Goal: Task Accomplishment & Management: Complete application form

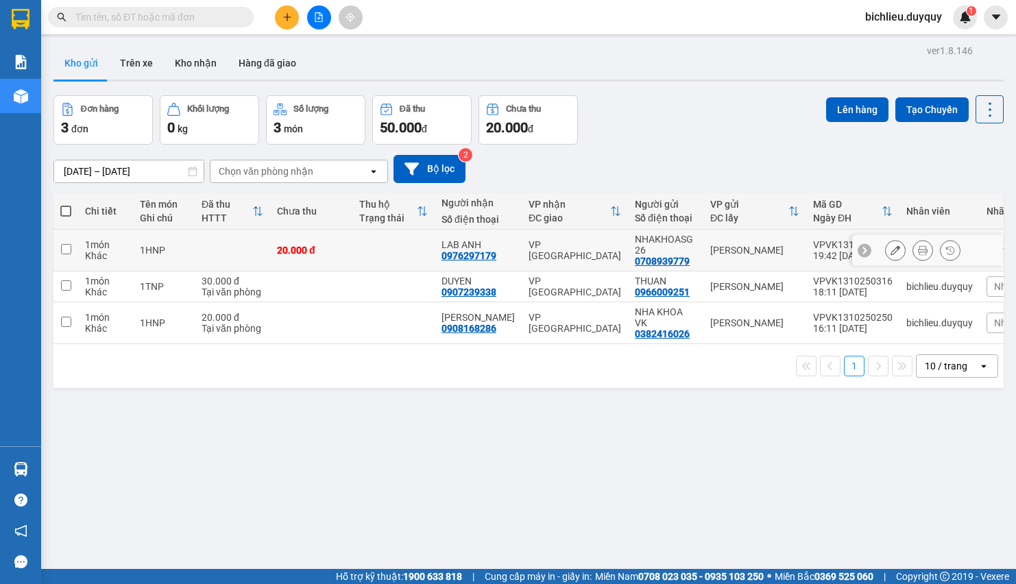
drag, startPoint x: 677, startPoint y: 47, endPoint x: 62, endPoint y: 247, distance: 646.9
click at [62, 247] on input "checkbox" at bounding box center [66, 249] width 10 height 10
checkbox input "true"
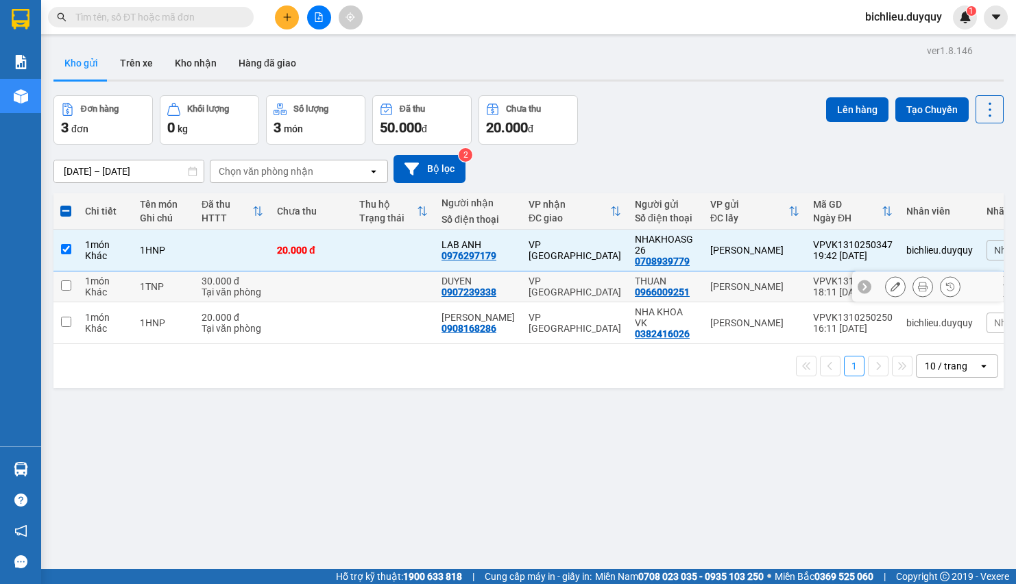
click at [69, 286] on input "checkbox" at bounding box center [66, 285] width 10 height 10
checkbox input "true"
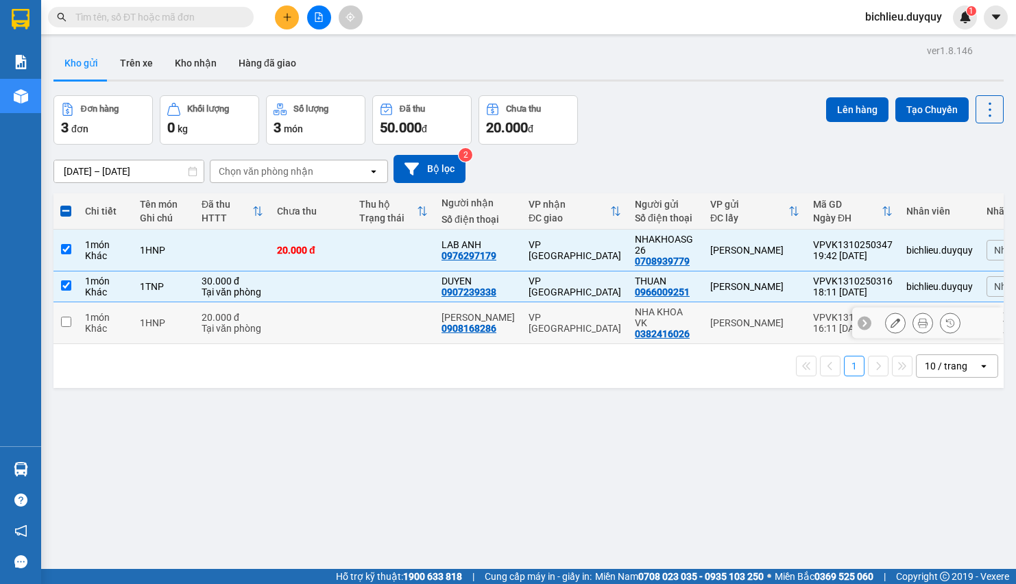
click at [62, 322] on input "checkbox" at bounding box center [66, 322] width 10 height 10
checkbox input "true"
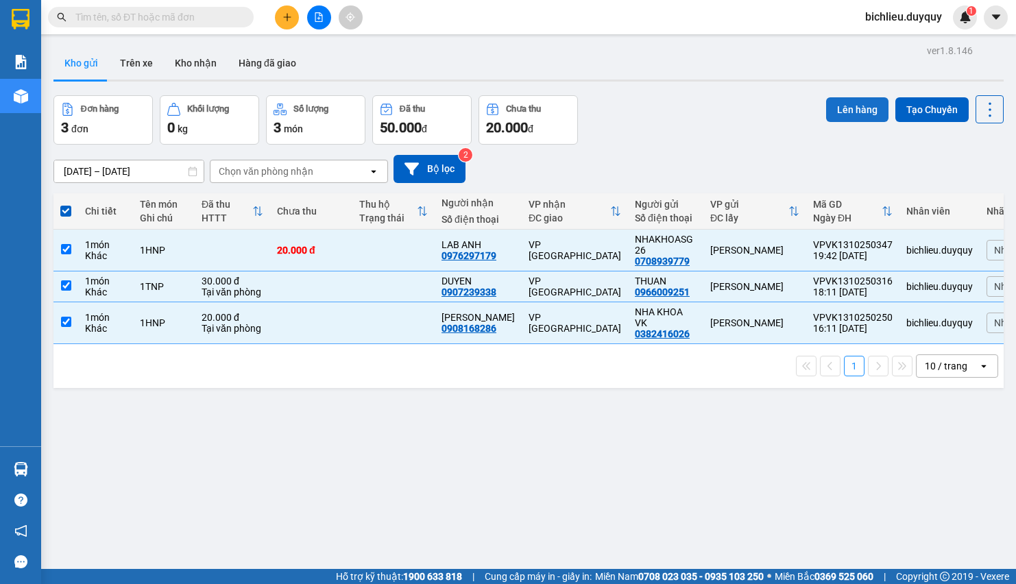
click at [677, 103] on button "Lên hàng" at bounding box center [857, 109] width 62 height 25
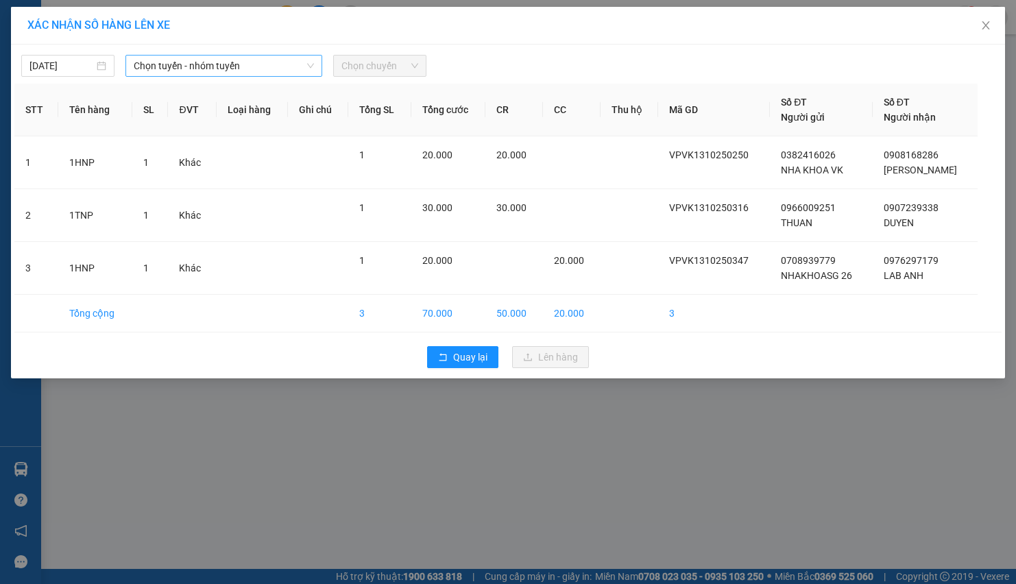
click at [239, 60] on span "Chọn tuyến - nhóm tuyến" at bounding box center [224, 66] width 180 height 21
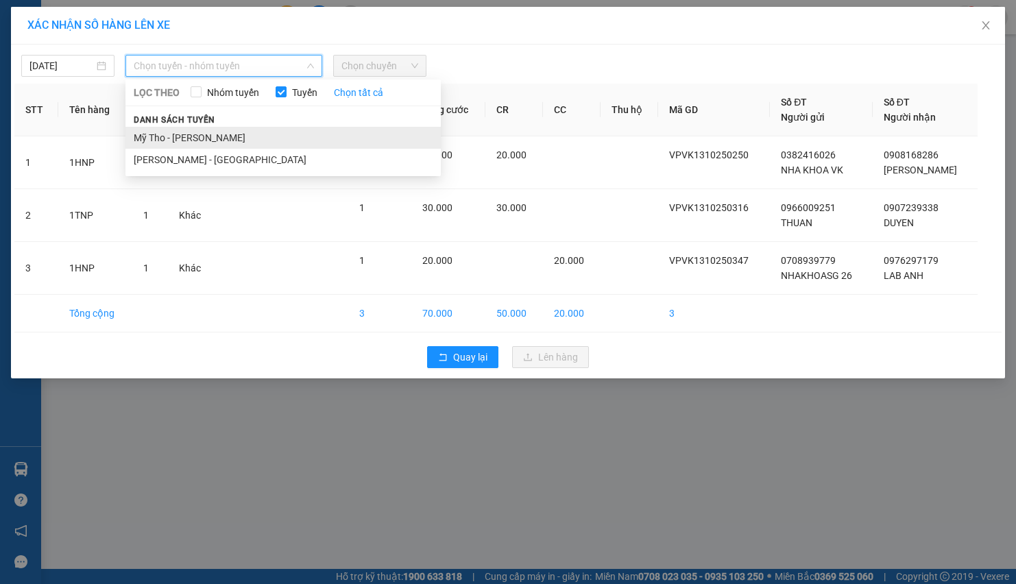
click at [237, 139] on li "Mỹ Tho - [PERSON_NAME]" at bounding box center [282, 138] width 315 height 22
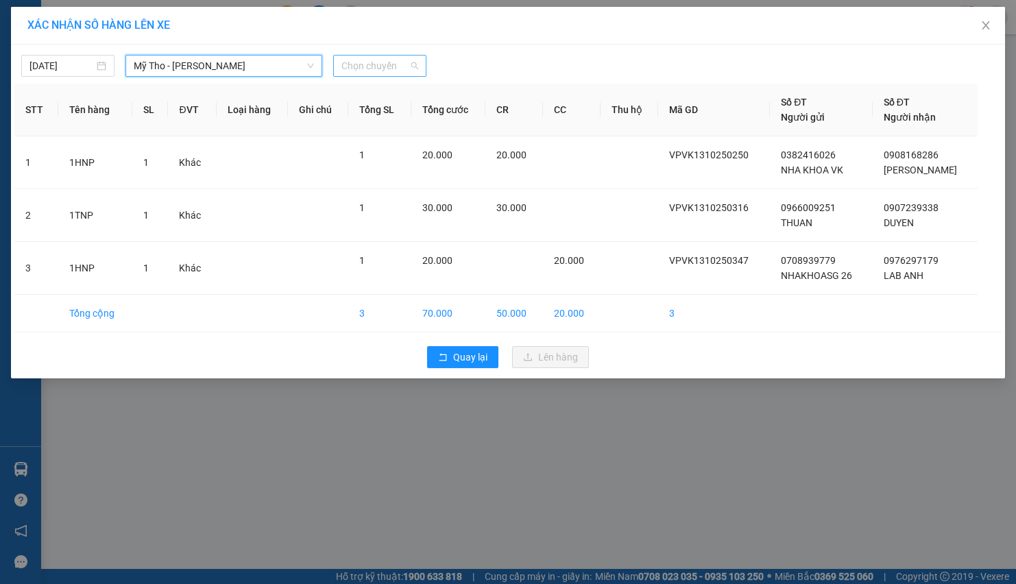
click at [411, 64] on span "Chọn chuyến" at bounding box center [380, 66] width 77 height 21
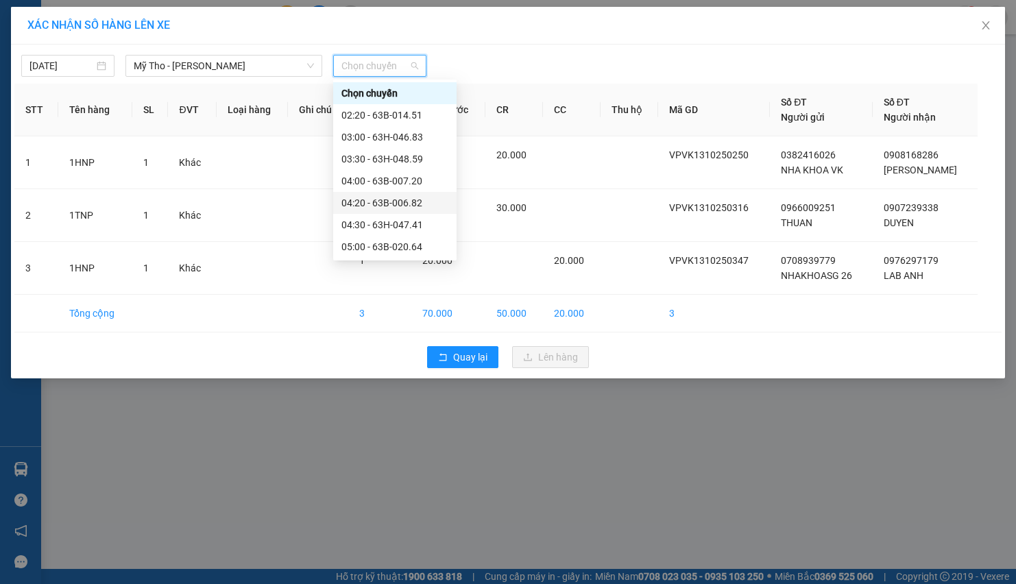
click at [409, 200] on div "04:20 - 63B-006.82" at bounding box center [395, 202] width 107 height 15
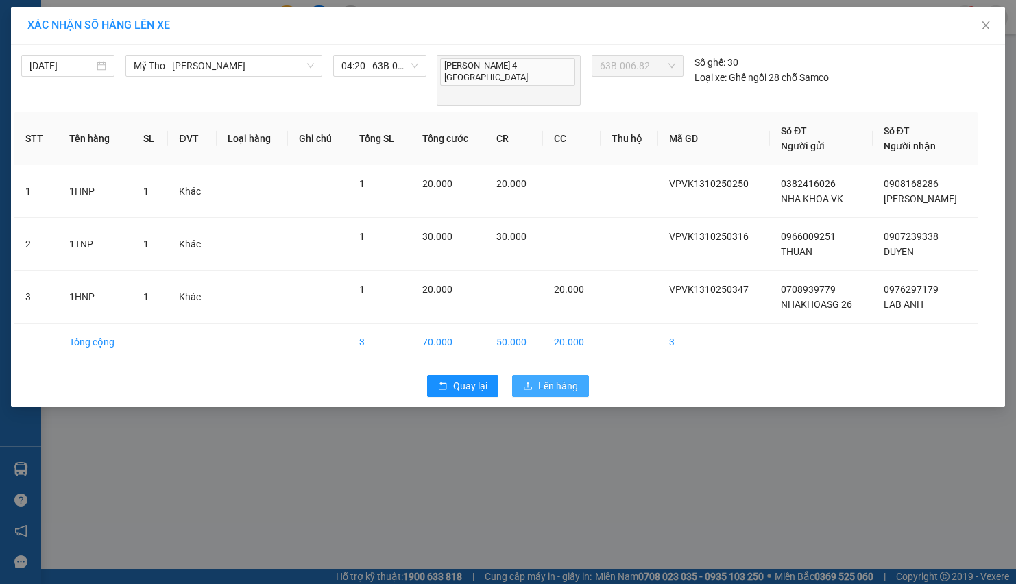
click at [552, 379] on span "Lên hàng" at bounding box center [558, 386] width 40 height 15
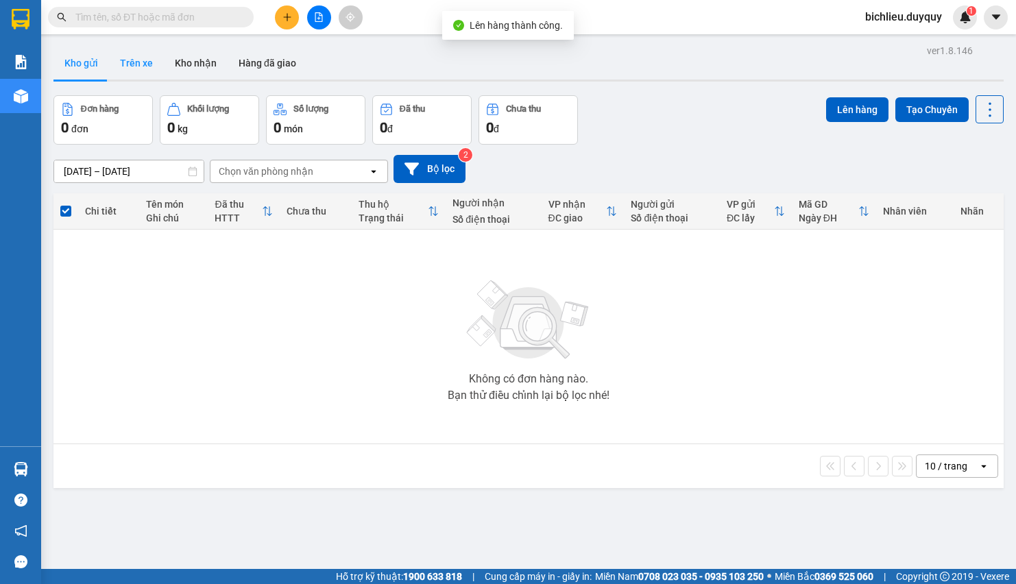
click at [132, 69] on button "Trên xe" at bounding box center [136, 63] width 55 height 33
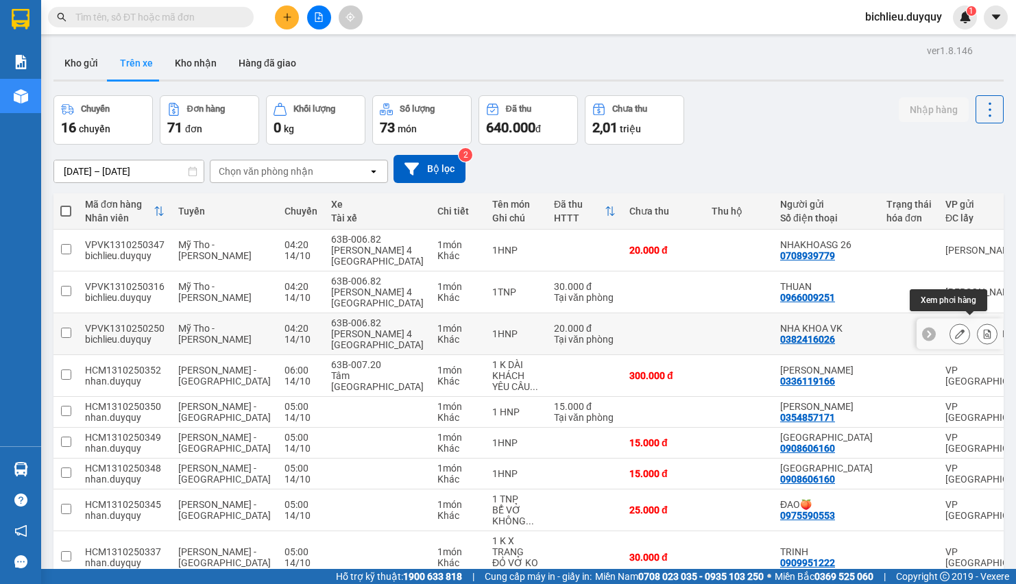
click at [677, 329] on icon at bounding box center [988, 334] width 8 height 10
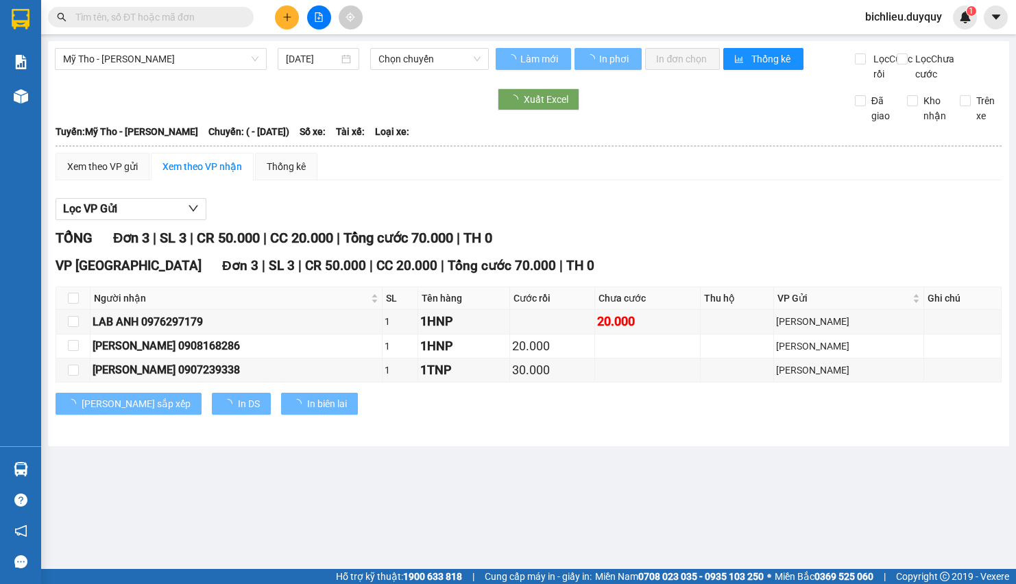
type input "[DATE]"
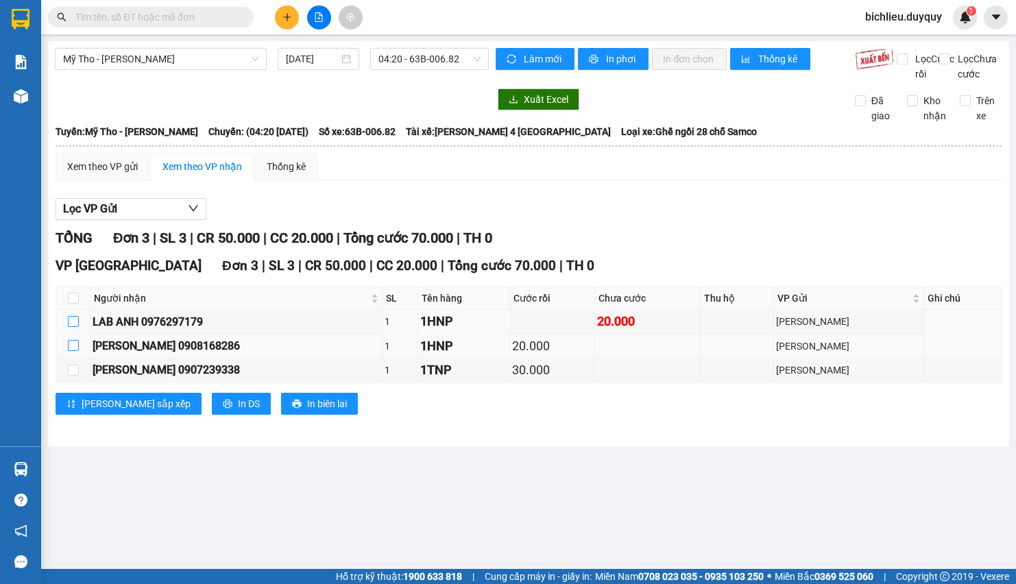
drag, startPoint x: 72, startPoint y: 336, endPoint x: 76, endPoint y: 364, distance: 28.4
click at [72, 334] on td at bounding box center [73, 322] width 34 height 24
click at [66, 359] on td at bounding box center [73, 347] width 34 height 24
click at [71, 351] on input "checkbox" at bounding box center [73, 345] width 11 height 11
checkbox input "true"
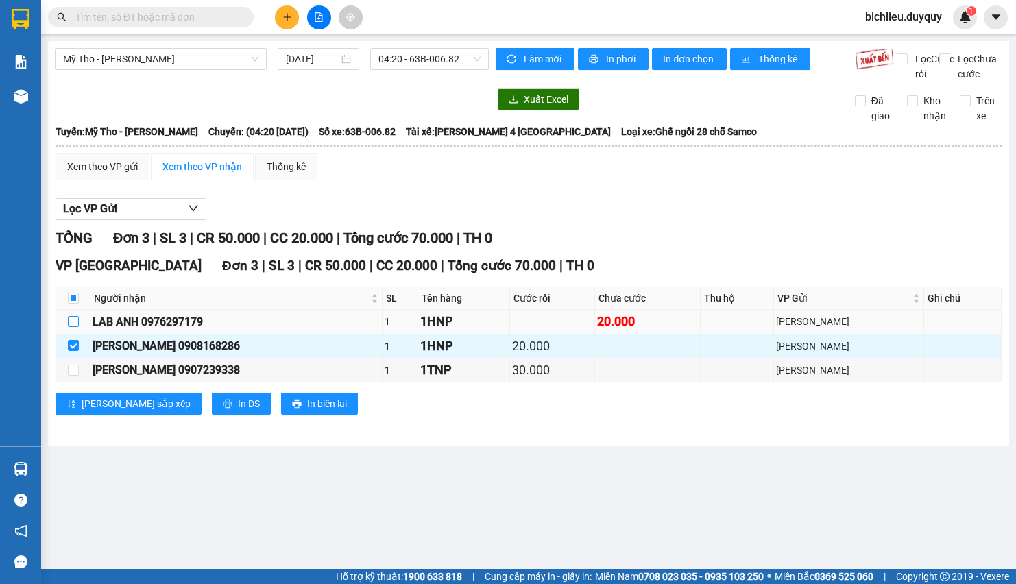
click at [69, 327] on input "checkbox" at bounding box center [73, 321] width 11 height 11
checkbox input "true"
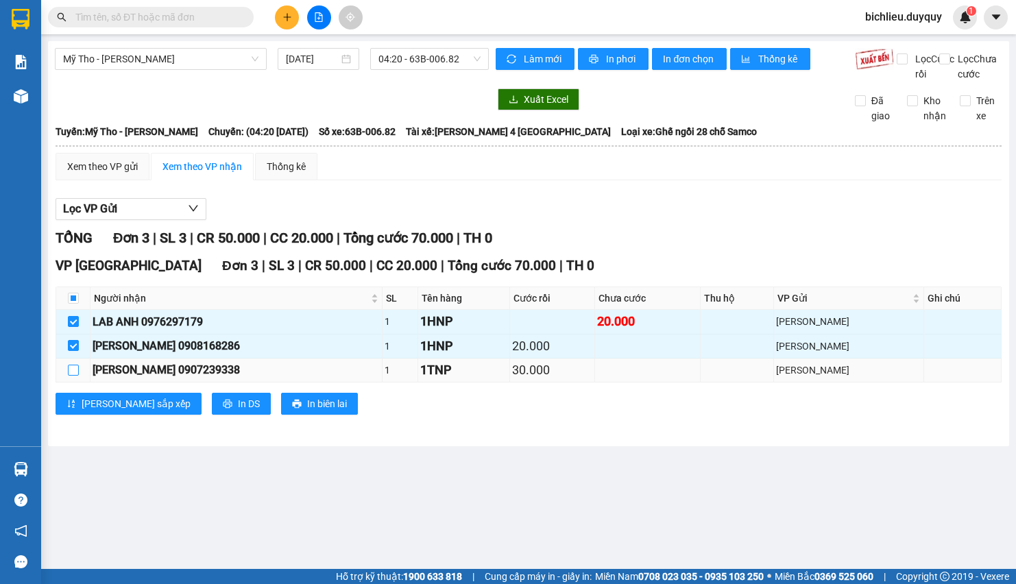
click at [69, 376] on input "checkbox" at bounding box center [73, 370] width 11 height 11
checkbox input "true"
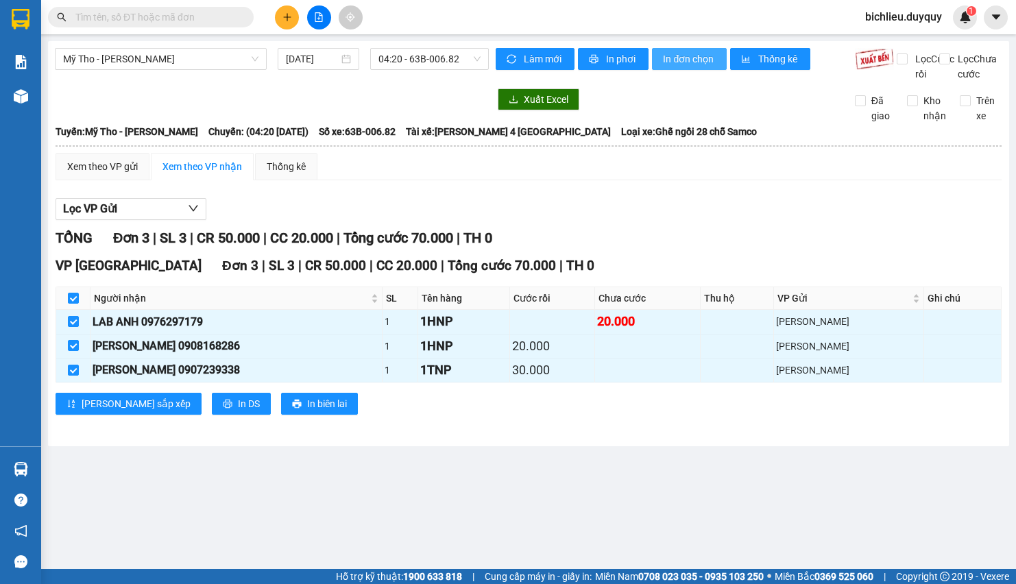
click at [677, 54] on span "In đơn chọn" at bounding box center [689, 58] width 53 height 15
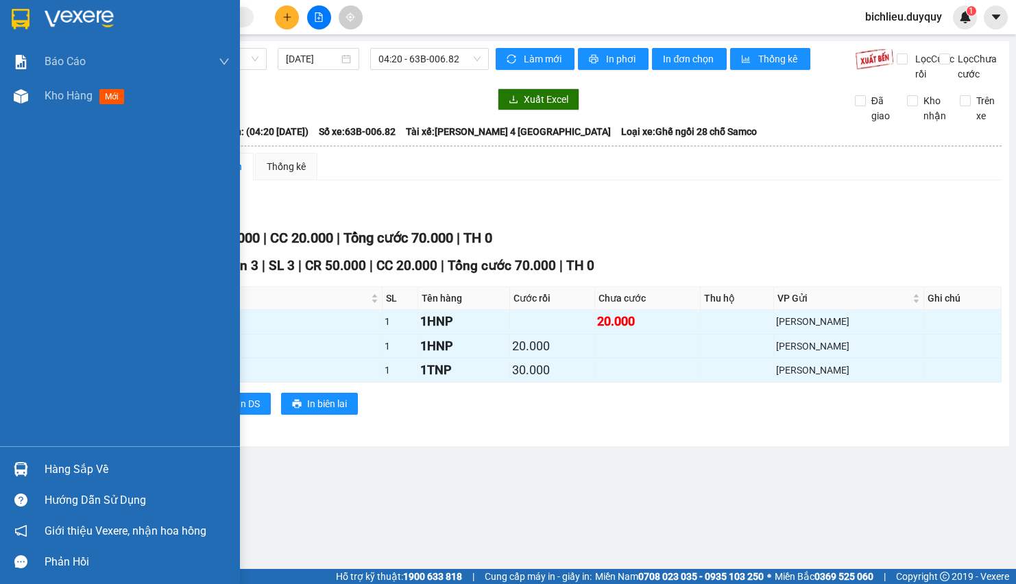
click at [25, 14] on img at bounding box center [21, 19] width 18 height 21
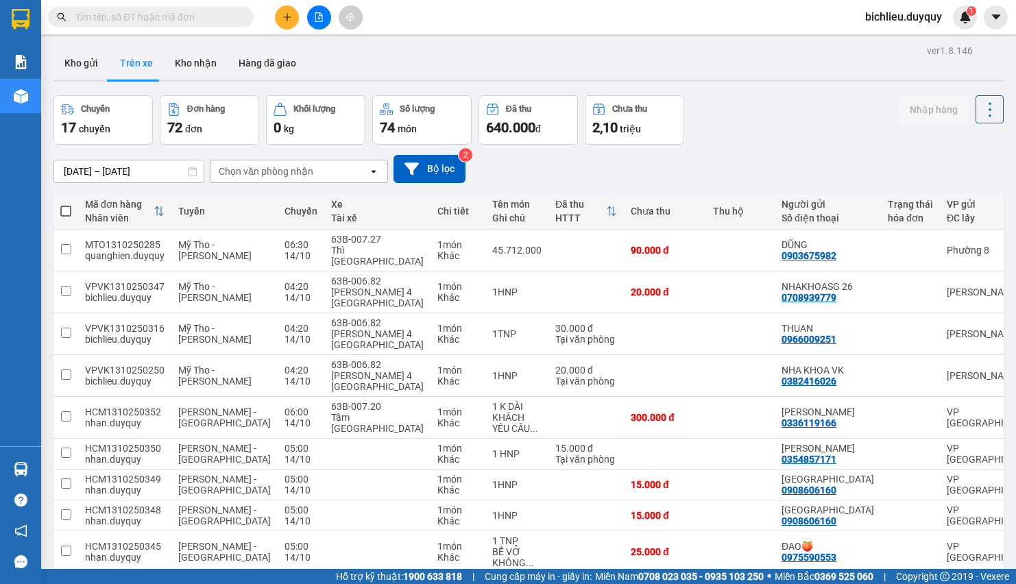
click at [322, 171] on div "Chọn văn phòng nhận" at bounding box center [290, 171] width 158 height 22
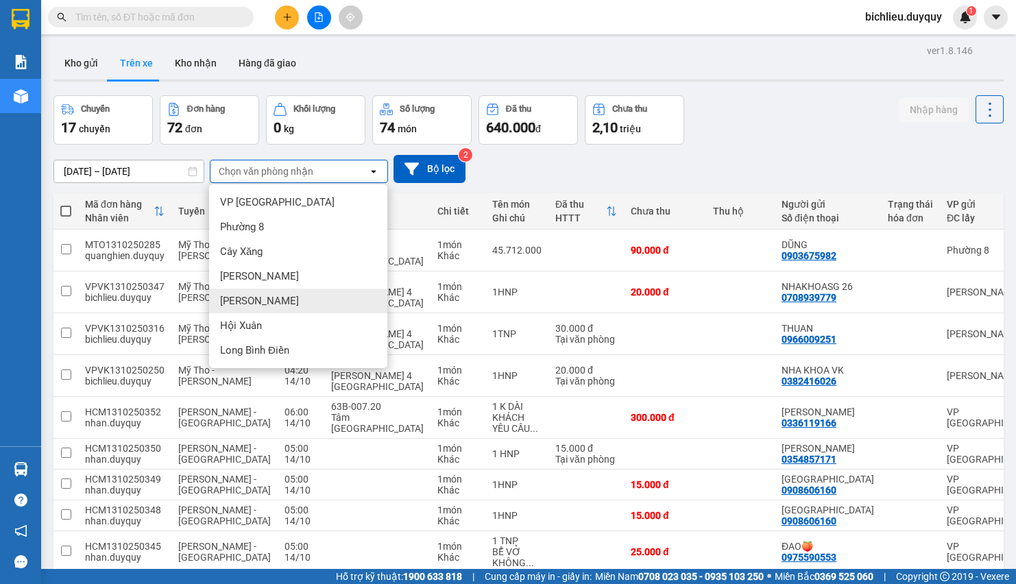
click at [241, 305] on span "[PERSON_NAME]" at bounding box center [259, 301] width 79 height 14
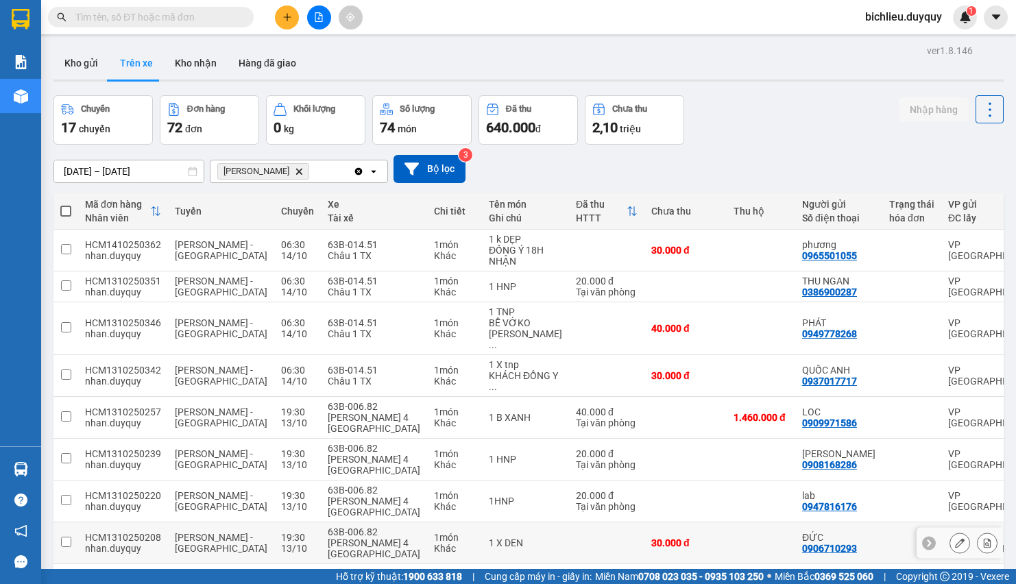
scroll to position [70, 0]
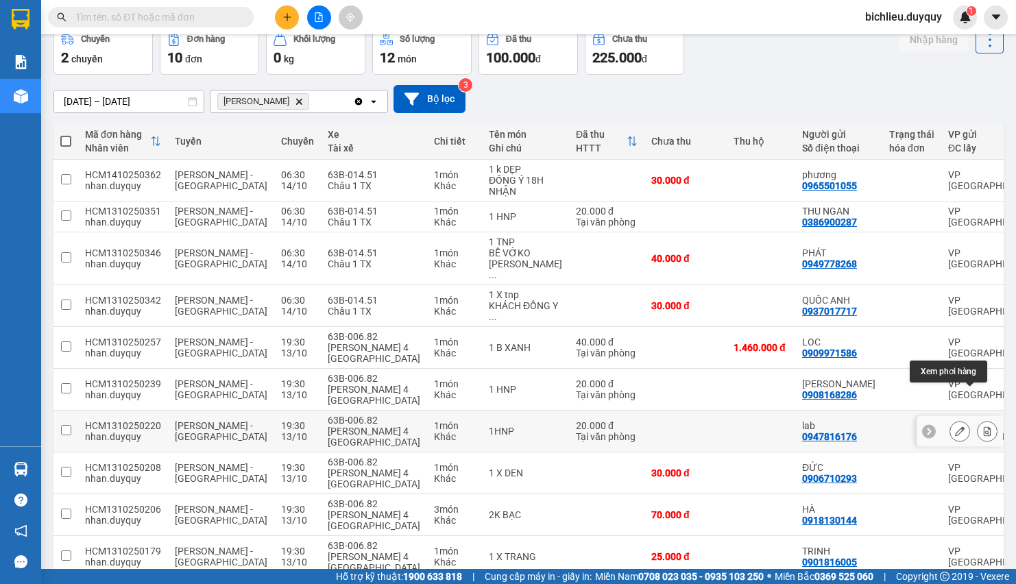
click at [677, 389] on icon at bounding box center [988, 432] width 10 height 10
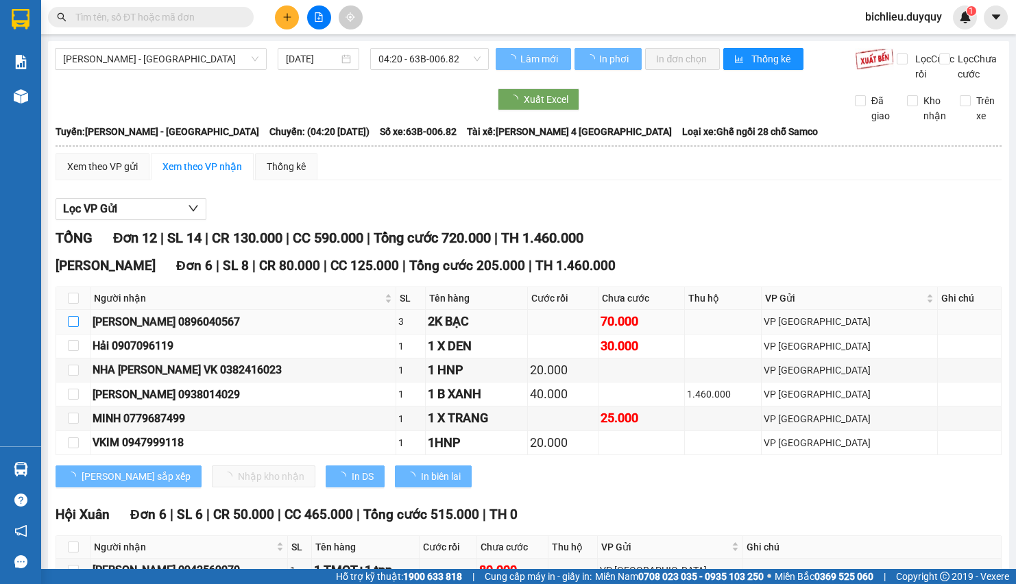
type input "[DATE]"
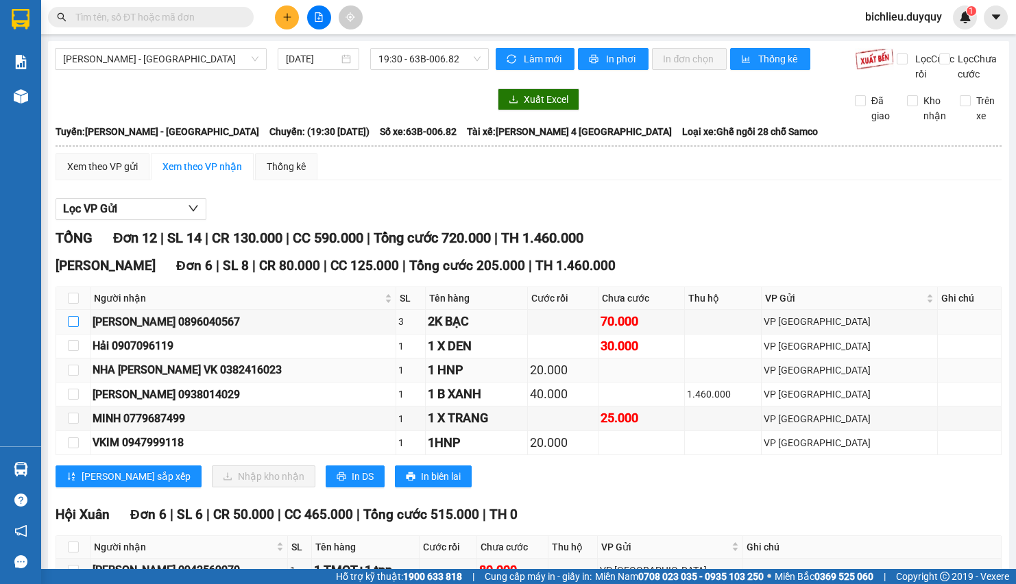
drag, startPoint x: 72, startPoint y: 340, endPoint x: 169, endPoint y: 395, distance: 111.2
click at [72, 327] on input "checkbox" at bounding box center [73, 321] width 11 height 11
checkbox input "true"
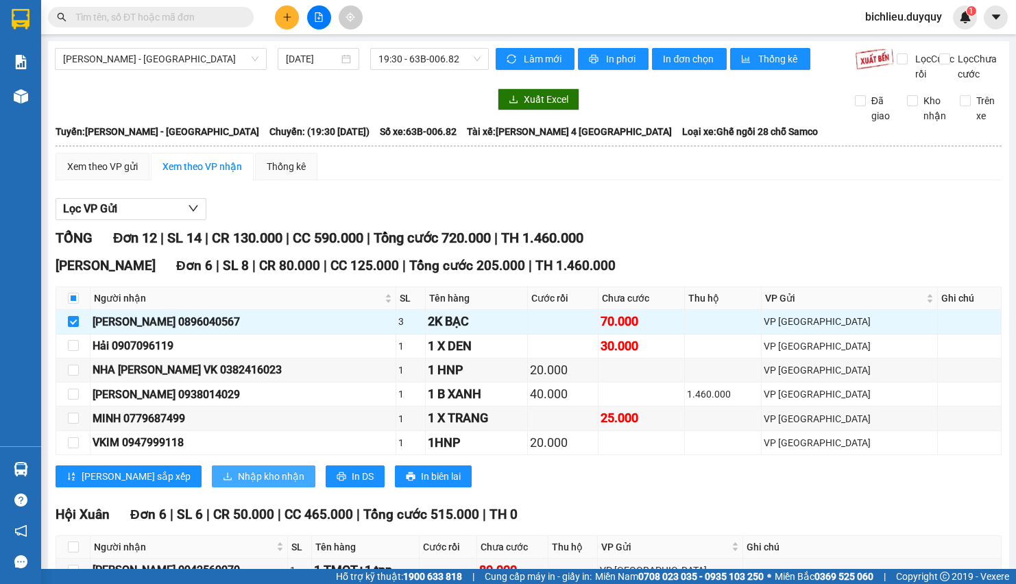
click at [238, 389] on span "Nhập kho nhận" at bounding box center [271, 476] width 67 height 15
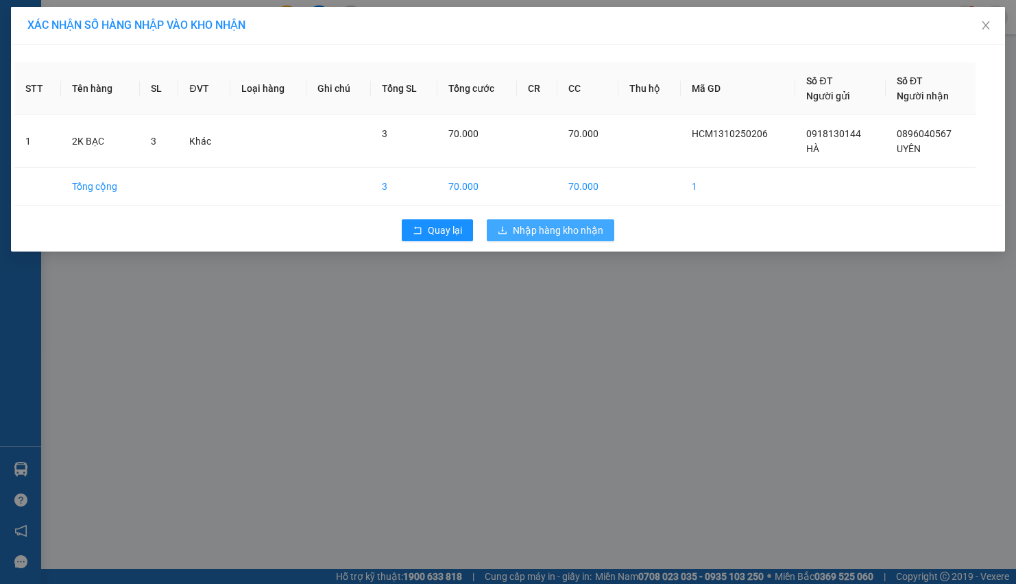
click at [540, 235] on span "Nhập hàng kho nhận" at bounding box center [558, 230] width 91 height 15
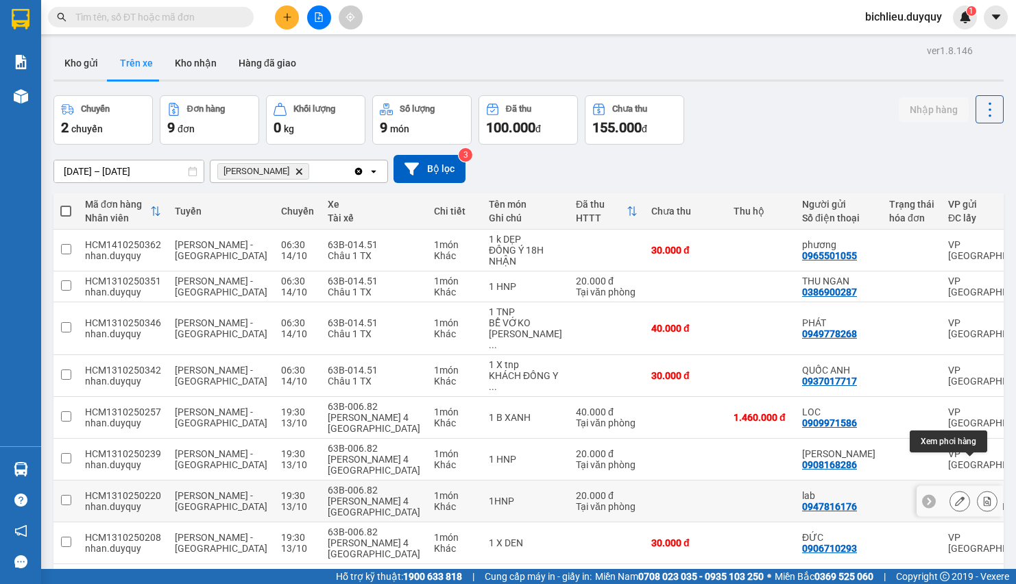
click at [677, 389] on button at bounding box center [987, 502] width 19 height 24
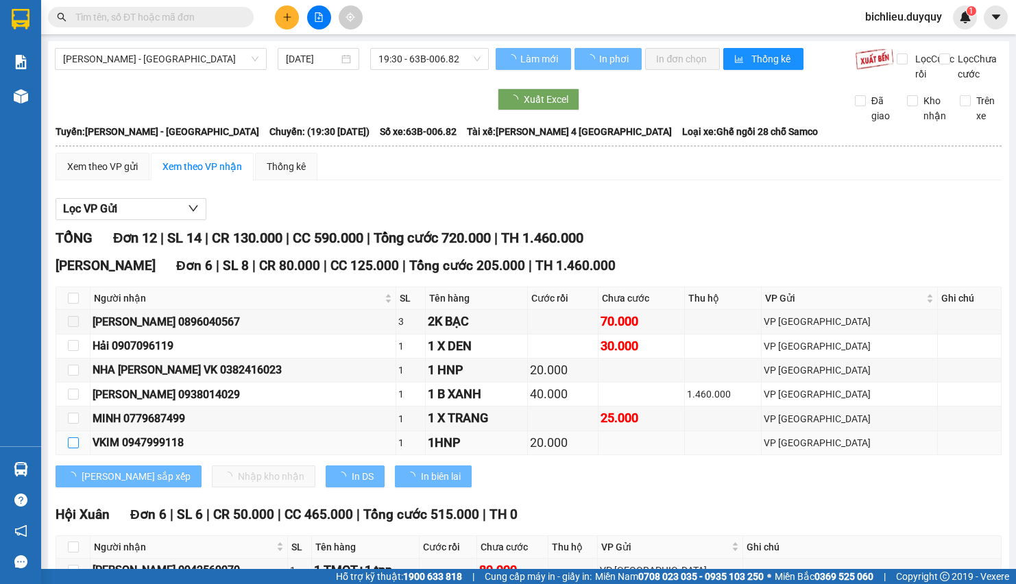
click at [74, 389] on input "checkbox" at bounding box center [73, 443] width 11 height 11
checkbox input "true"
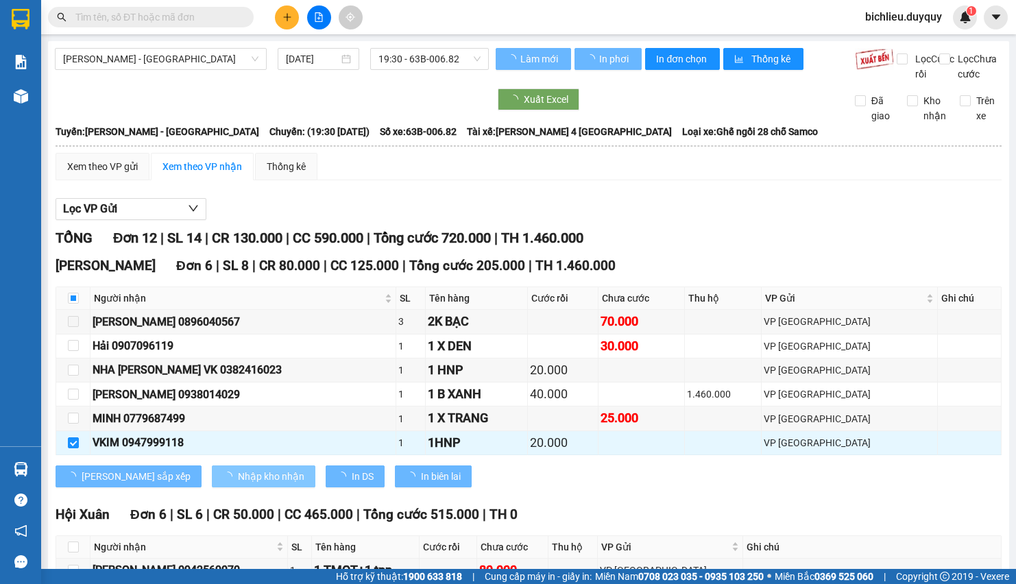
click at [238, 389] on span "Nhập kho nhận" at bounding box center [271, 476] width 67 height 15
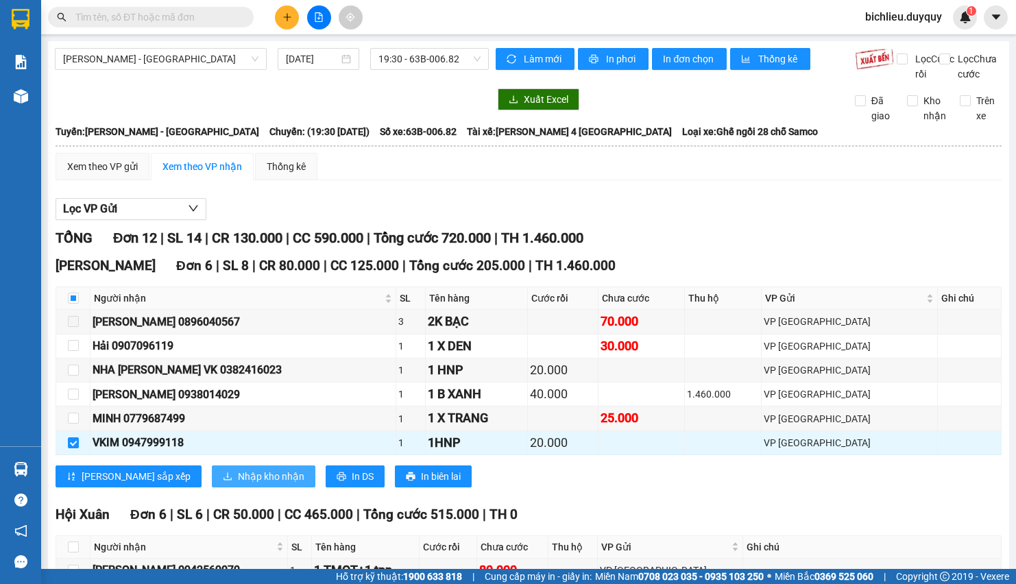
click at [212, 389] on button "Nhập kho nhận" at bounding box center [264, 477] width 104 height 22
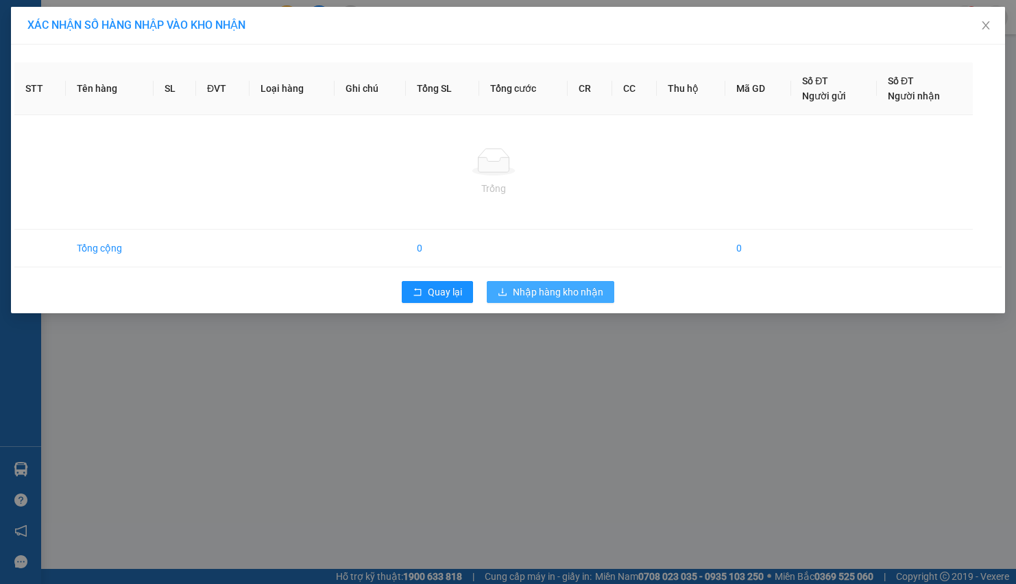
click at [552, 303] on div "XÁC NHẬN SỐ HÀNG NHẬP VÀO KHO NHẬN STT Tên hàng SL ĐVT Loại hàng Ghi chú Tổng S…" at bounding box center [508, 292] width 1016 height 584
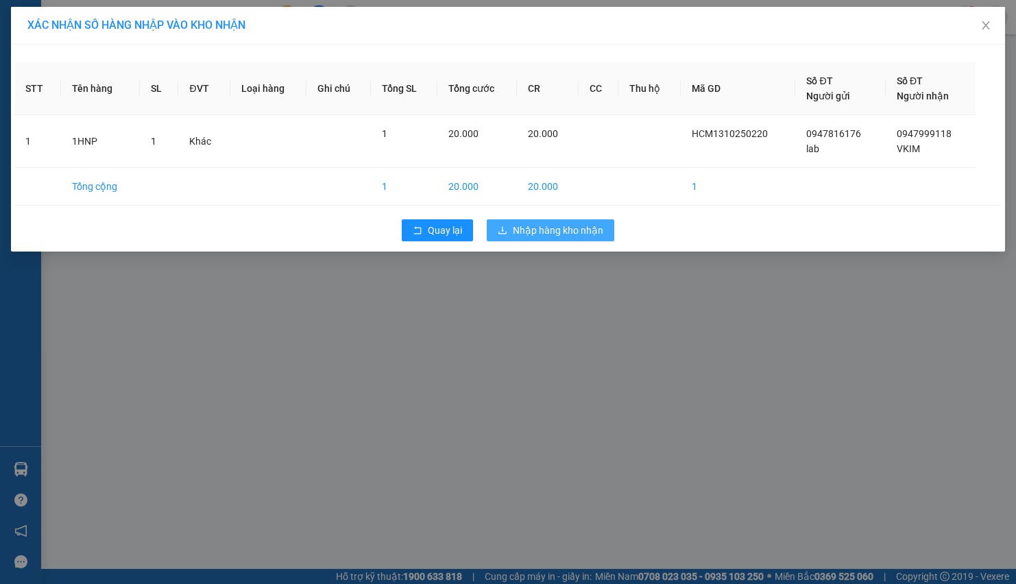
click at [515, 232] on span "Nhập hàng kho nhận" at bounding box center [558, 230] width 91 height 15
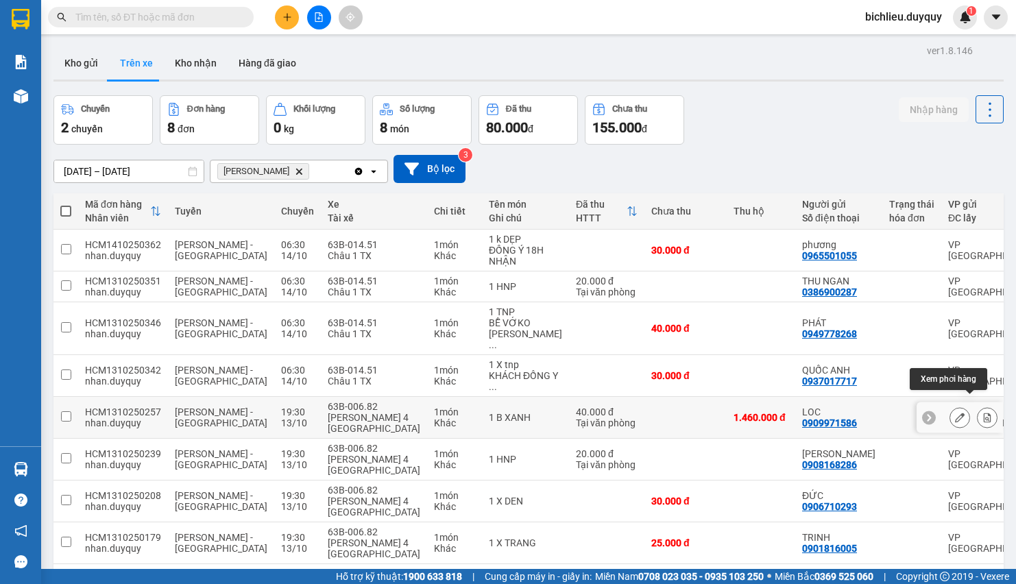
click at [677, 389] on icon at bounding box center [988, 418] width 10 height 10
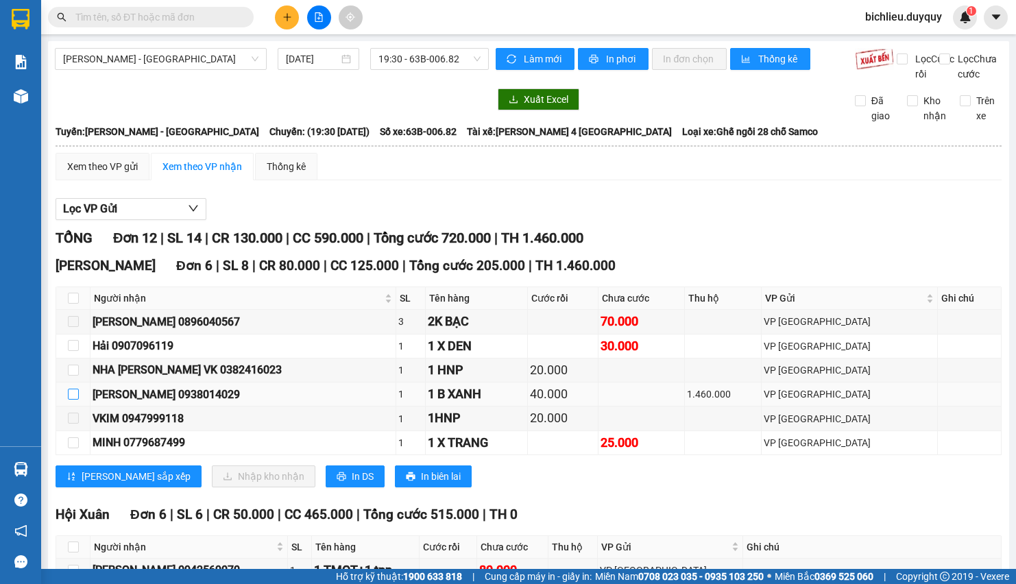
click at [68, 389] on input "checkbox" at bounding box center [73, 394] width 11 height 11
checkbox input "true"
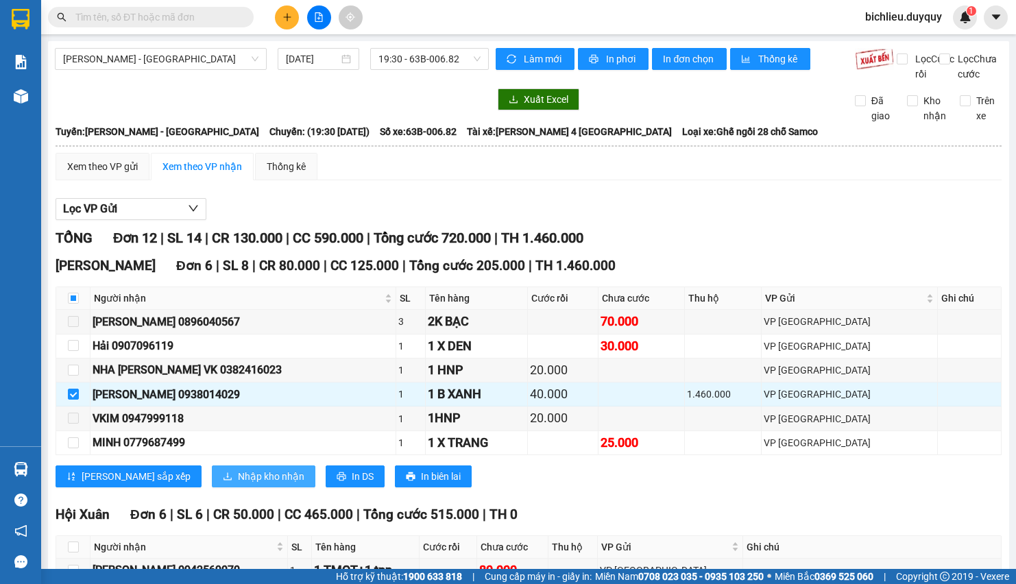
click at [238, 389] on span "Nhập kho nhận" at bounding box center [271, 476] width 67 height 15
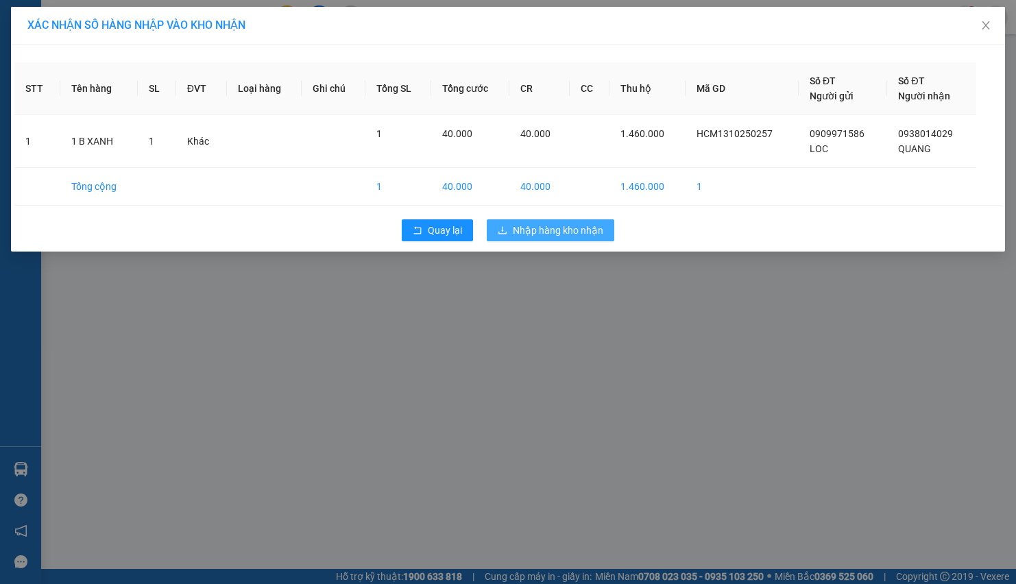
click at [525, 290] on div "XÁC [PERSON_NAME] SỐ HÀNG NHẬP VÀO [PERSON_NAME] STT Tên hàng SL ĐVT [PERSON_NA…" at bounding box center [508, 292] width 1016 height 584
click at [566, 238] on span "Nhập hàng kho nhận" at bounding box center [558, 230] width 91 height 15
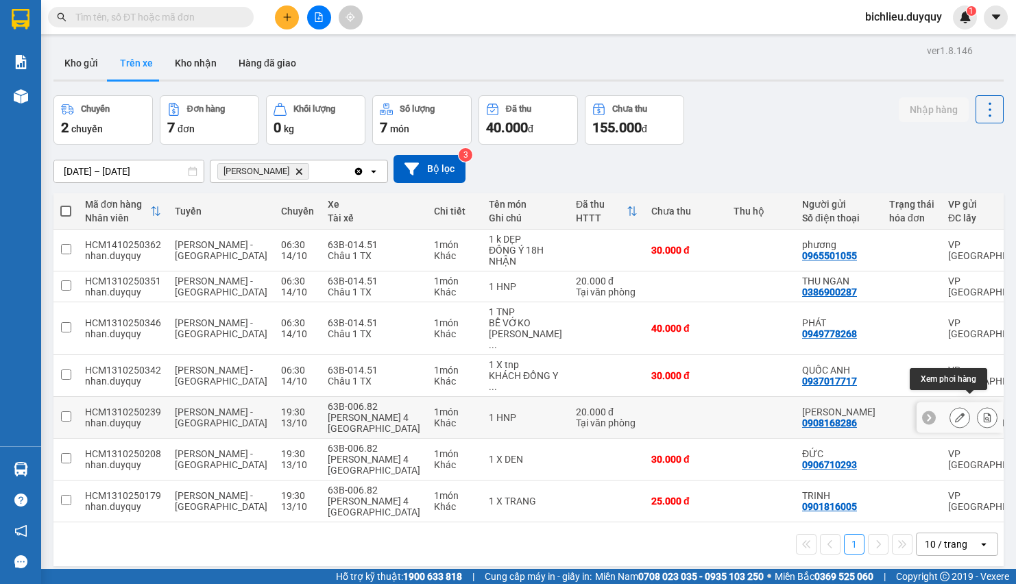
click at [677, 389] on icon at bounding box center [988, 418] width 8 height 10
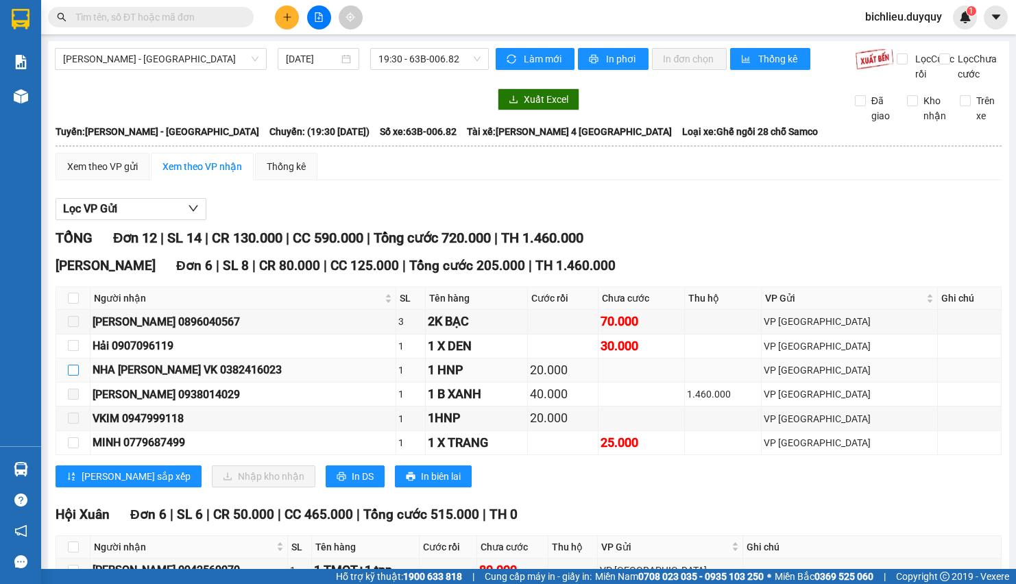
click at [72, 376] on input "checkbox" at bounding box center [73, 370] width 11 height 11
checkbox input "true"
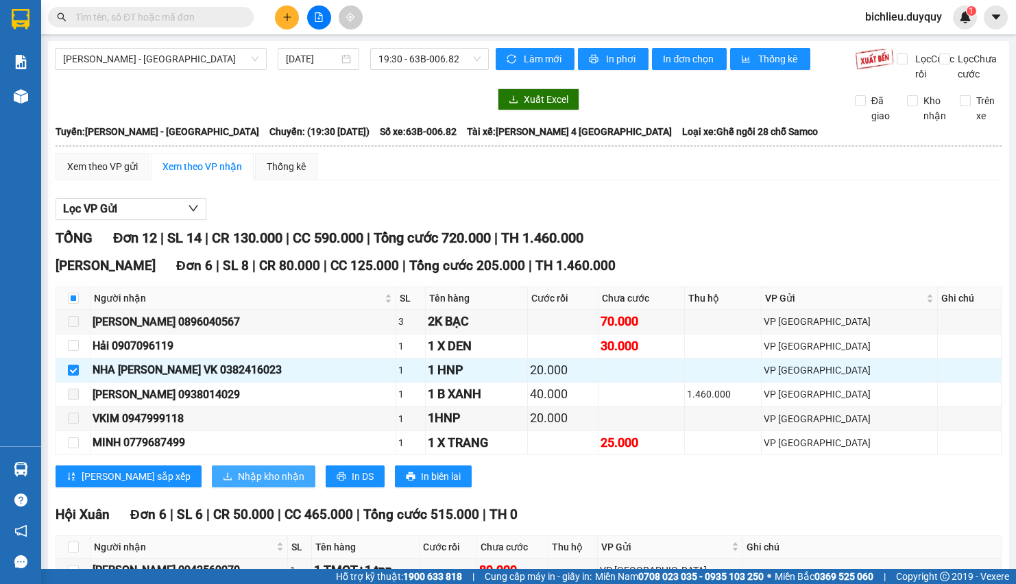
click at [238, 389] on span "Nhập kho nhận" at bounding box center [271, 476] width 67 height 15
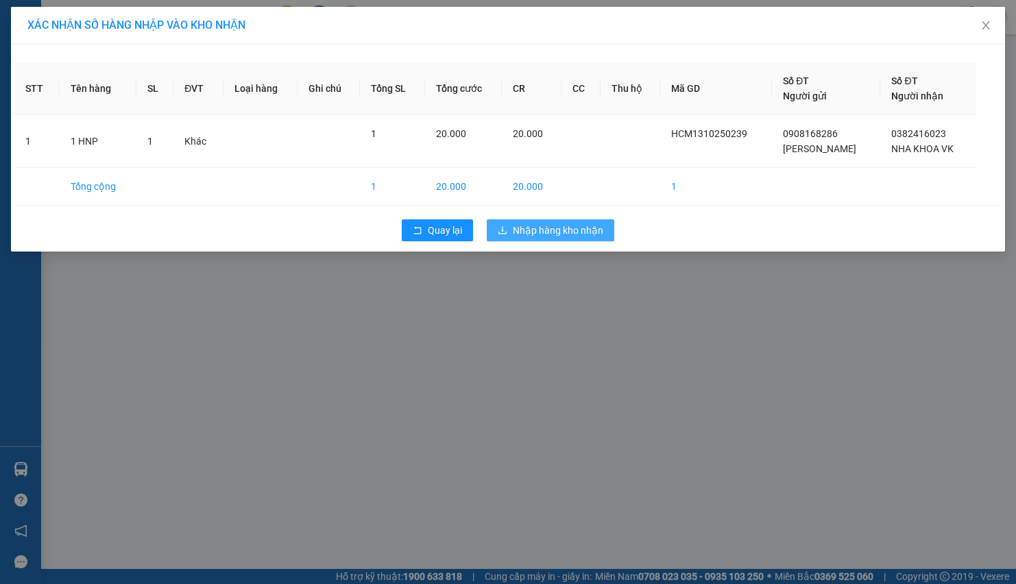
click at [553, 232] on span "Nhập hàng kho nhận" at bounding box center [558, 230] width 91 height 15
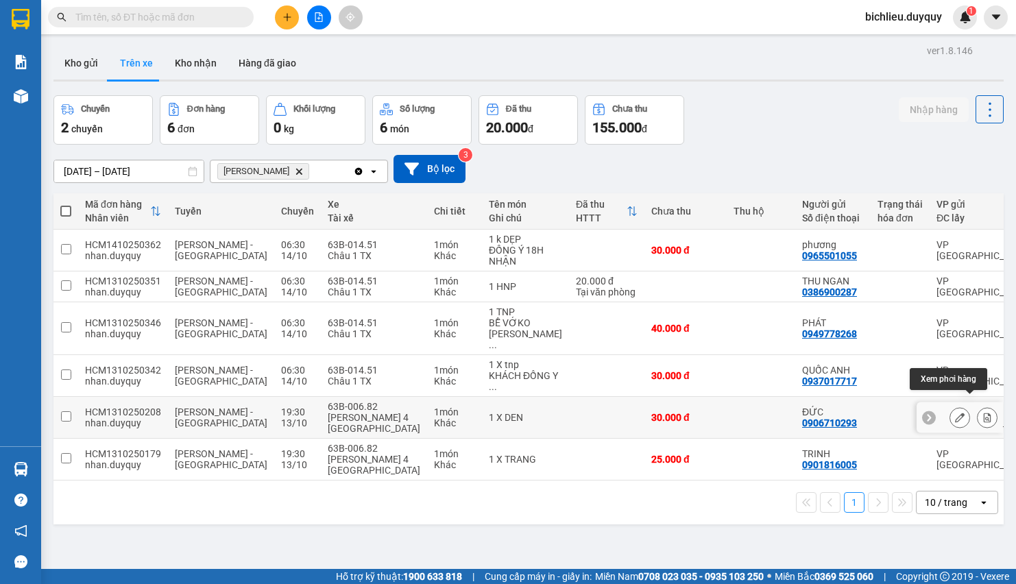
click at [677, 389] on icon at bounding box center [988, 418] width 10 height 10
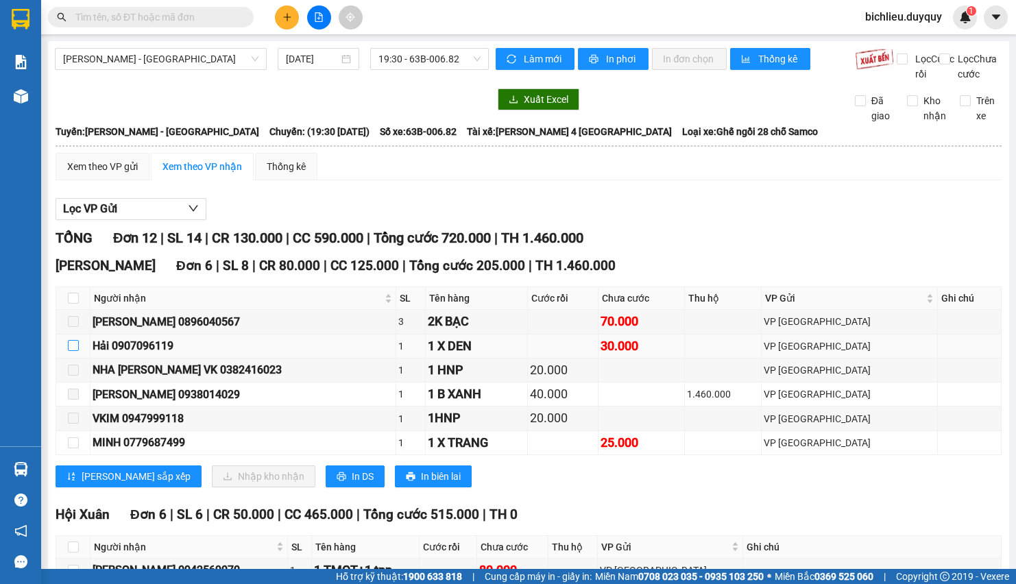
click at [74, 351] on input "checkbox" at bounding box center [73, 345] width 11 height 11
checkbox input "true"
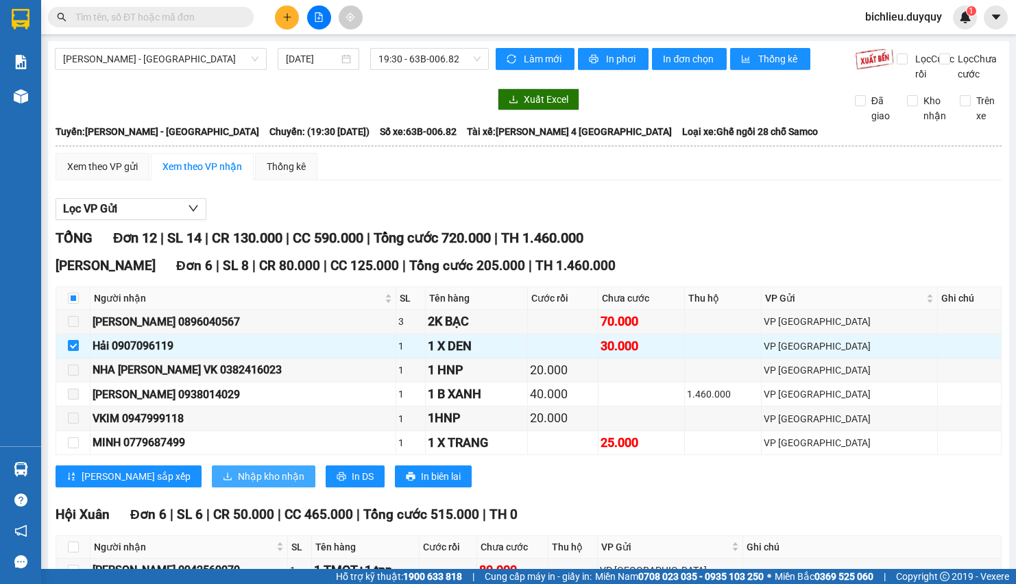
click at [238, 389] on span "Nhập kho nhận" at bounding box center [271, 476] width 67 height 15
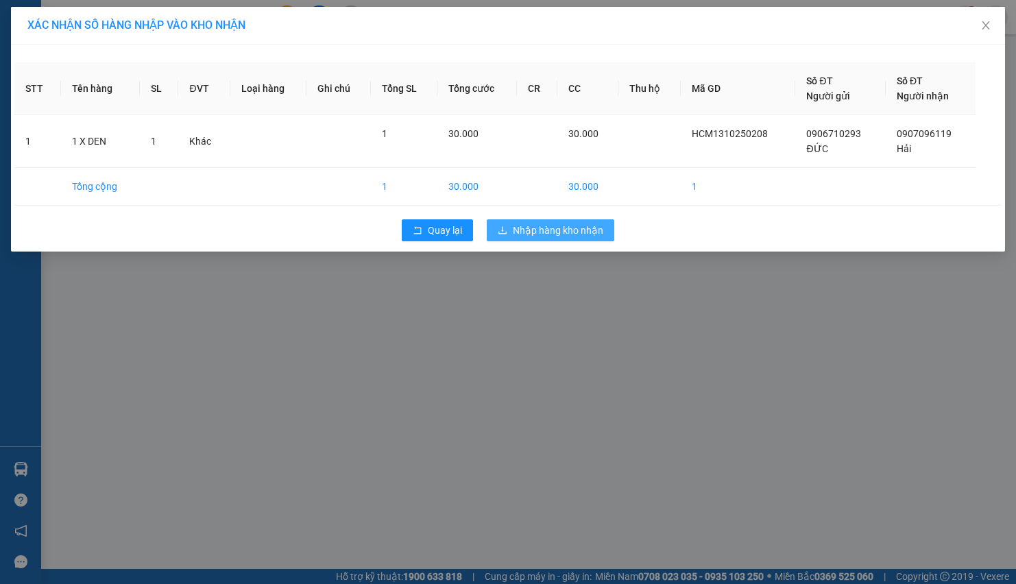
click at [540, 235] on span "Nhập hàng kho nhận" at bounding box center [558, 230] width 91 height 15
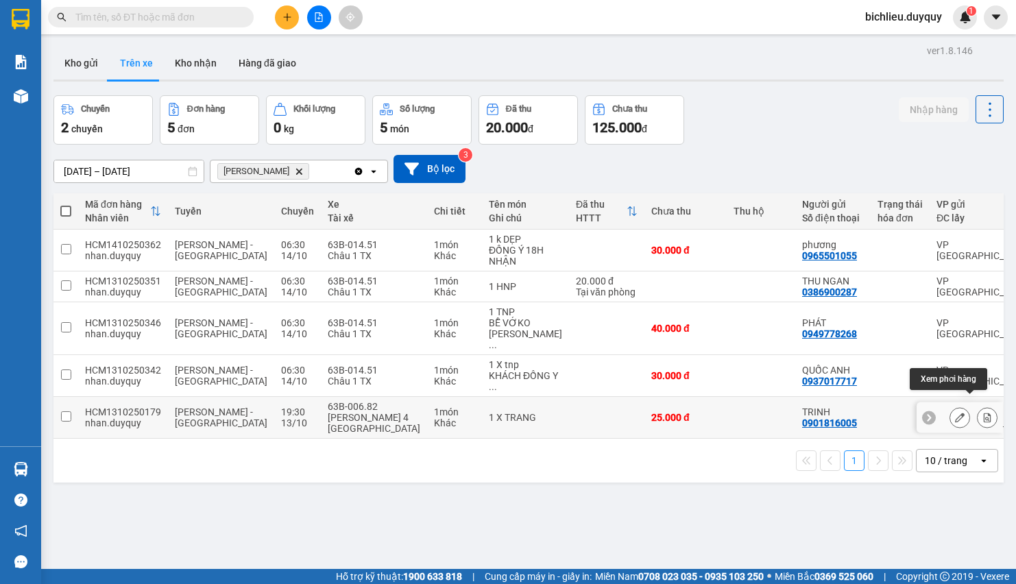
click at [677, 389] on icon at bounding box center [988, 418] width 10 height 10
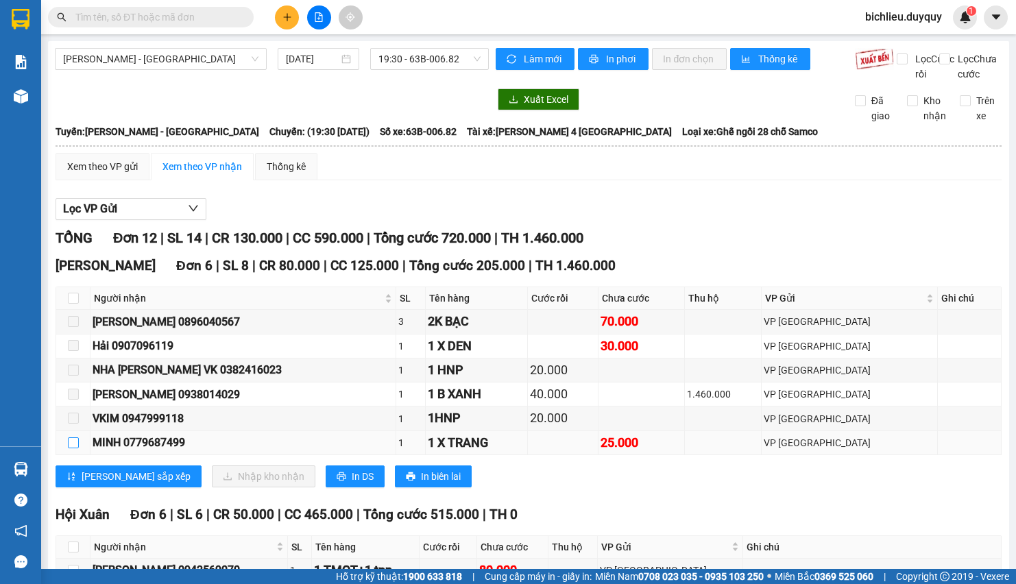
click at [71, 389] on input "checkbox" at bounding box center [73, 443] width 11 height 11
checkbox input "true"
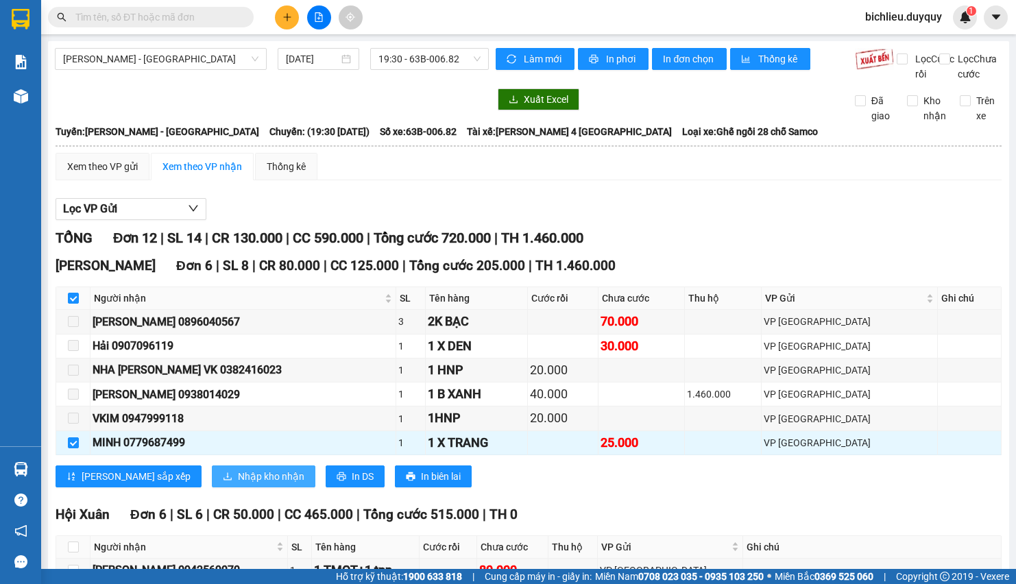
click at [238, 389] on span "Nhập kho nhận" at bounding box center [271, 476] width 67 height 15
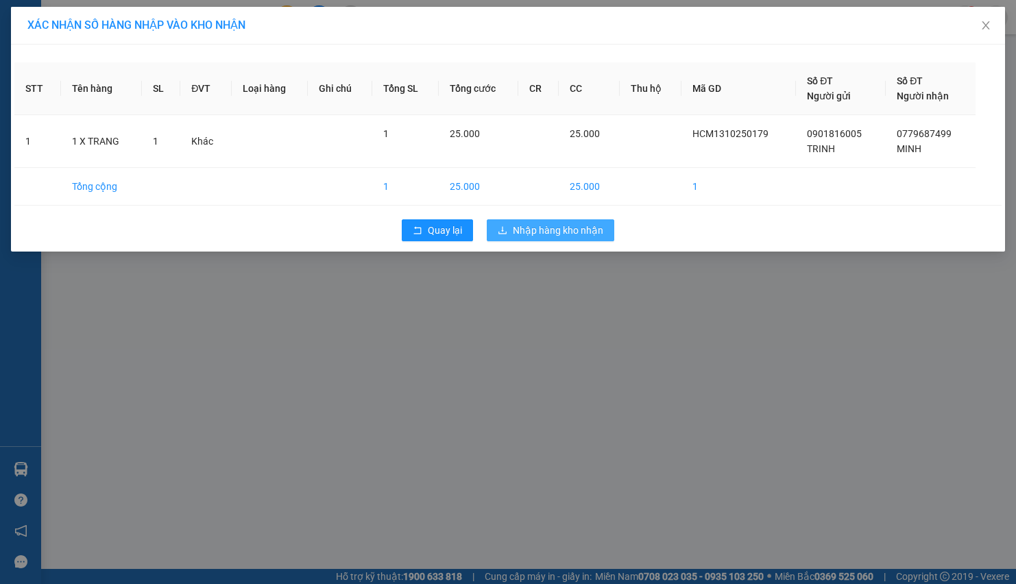
click at [555, 237] on span "Nhập hàng kho nhận" at bounding box center [558, 230] width 91 height 15
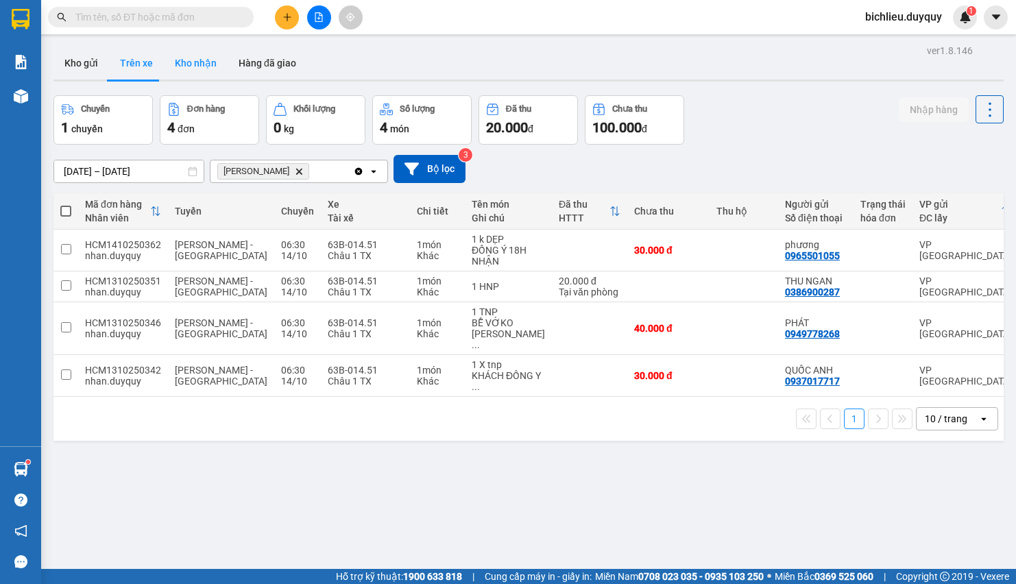
click at [171, 62] on button "Kho nhận" at bounding box center [196, 63] width 64 height 33
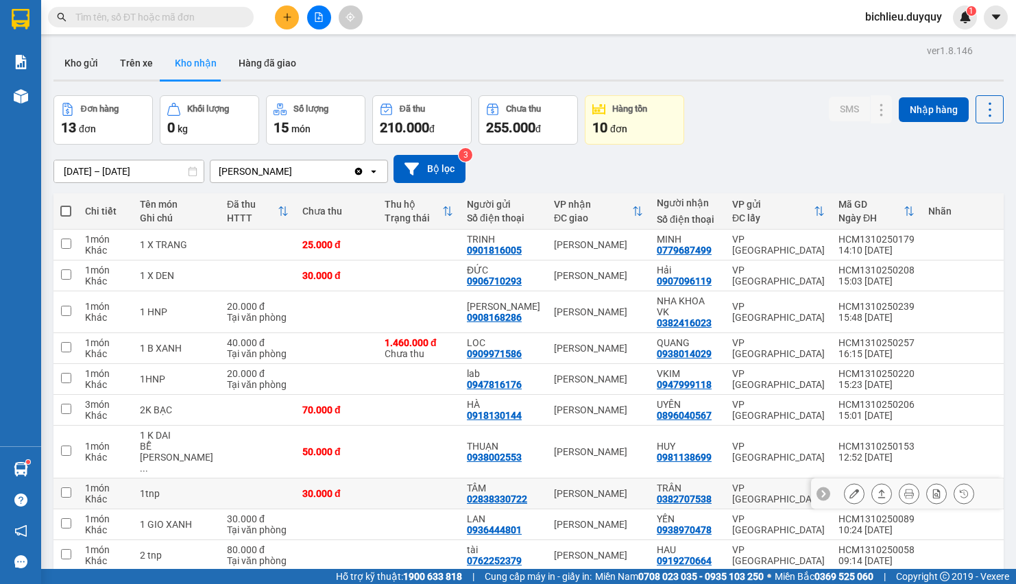
scroll to position [64, 0]
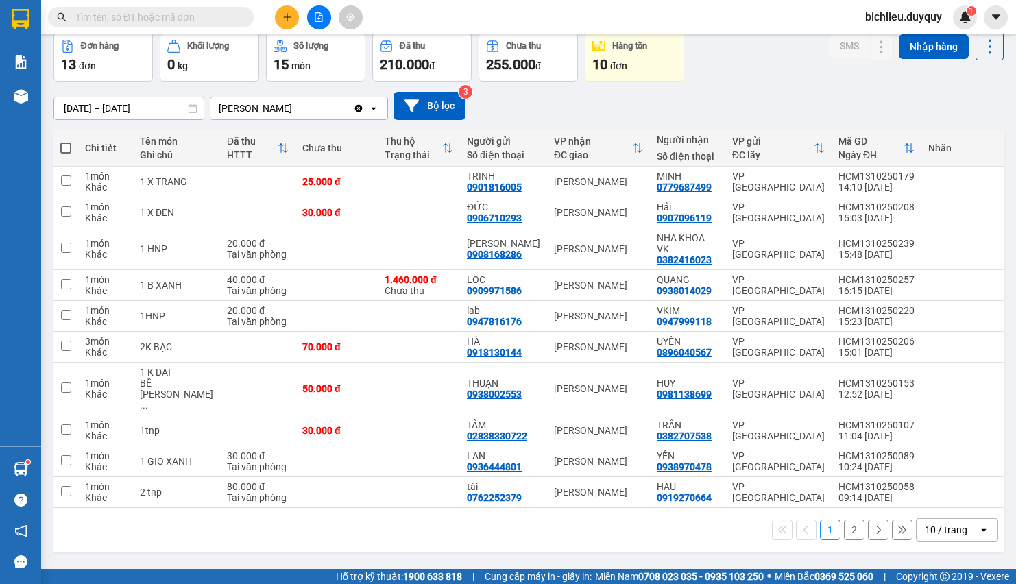
click at [677, 389] on div "10 / trang open" at bounding box center [957, 529] width 82 height 23
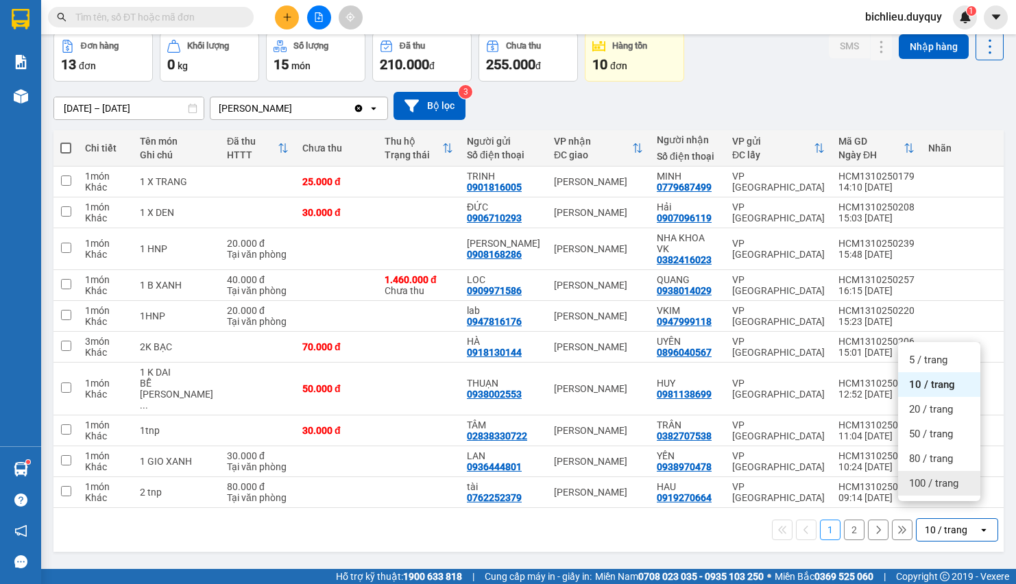
click at [677, 389] on span "100 / trang" at bounding box center [933, 484] width 49 height 14
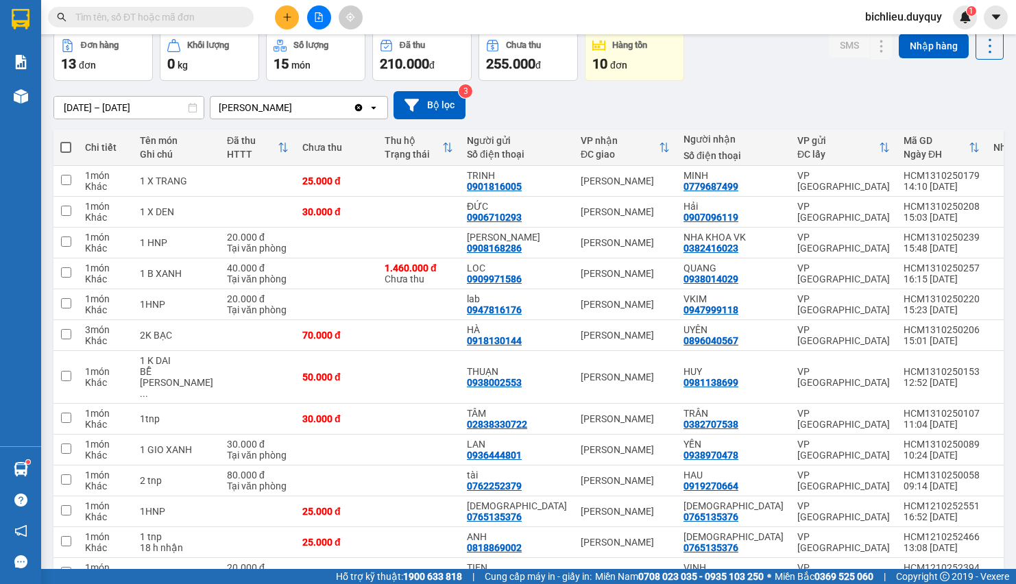
click at [87, 7] on span at bounding box center [151, 17] width 206 height 21
click at [85, 15] on input "text" at bounding box center [156, 17] width 162 height 15
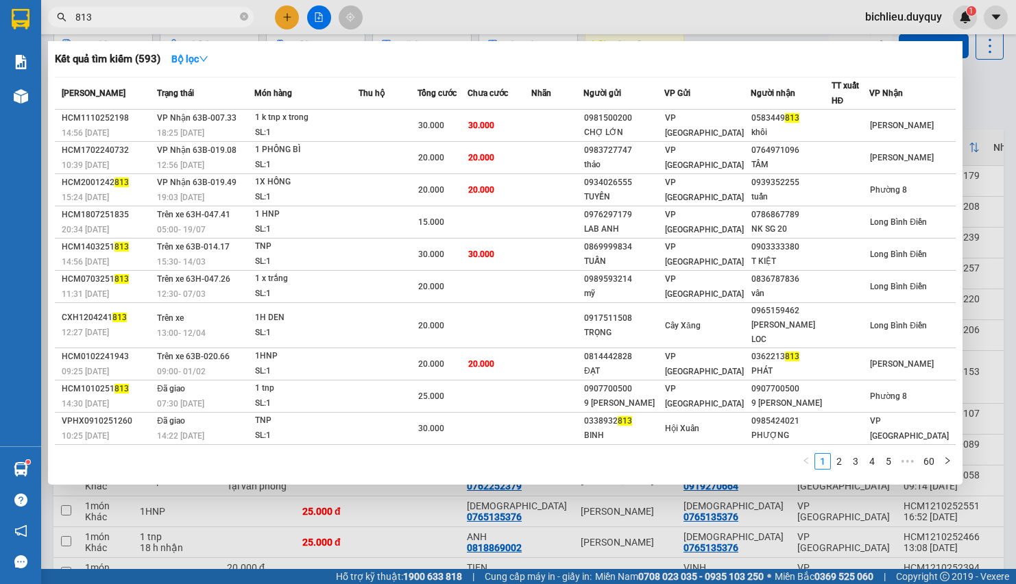
type input "813"
click at [288, 23] on div at bounding box center [508, 292] width 1016 height 584
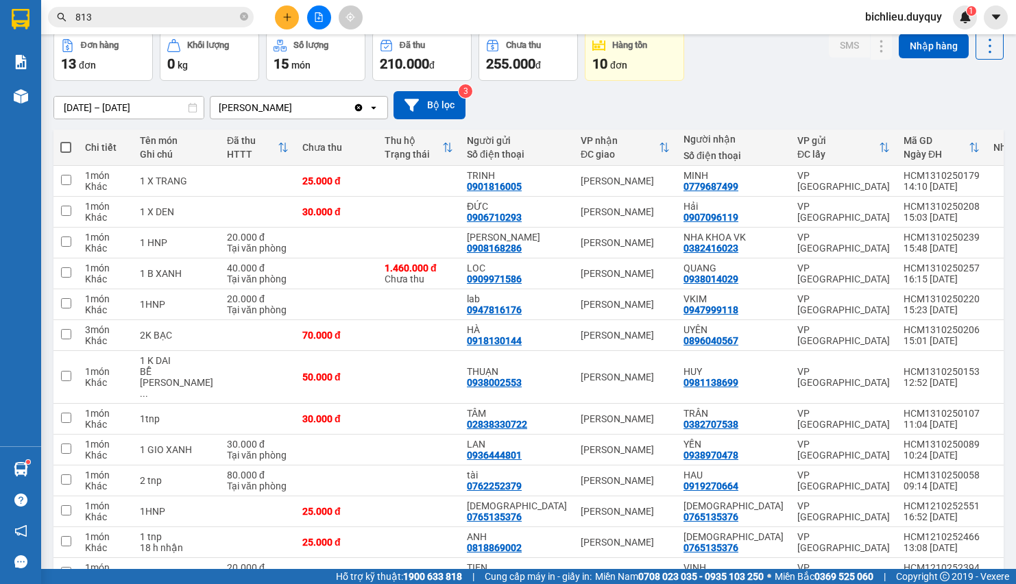
scroll to position [0, 0]
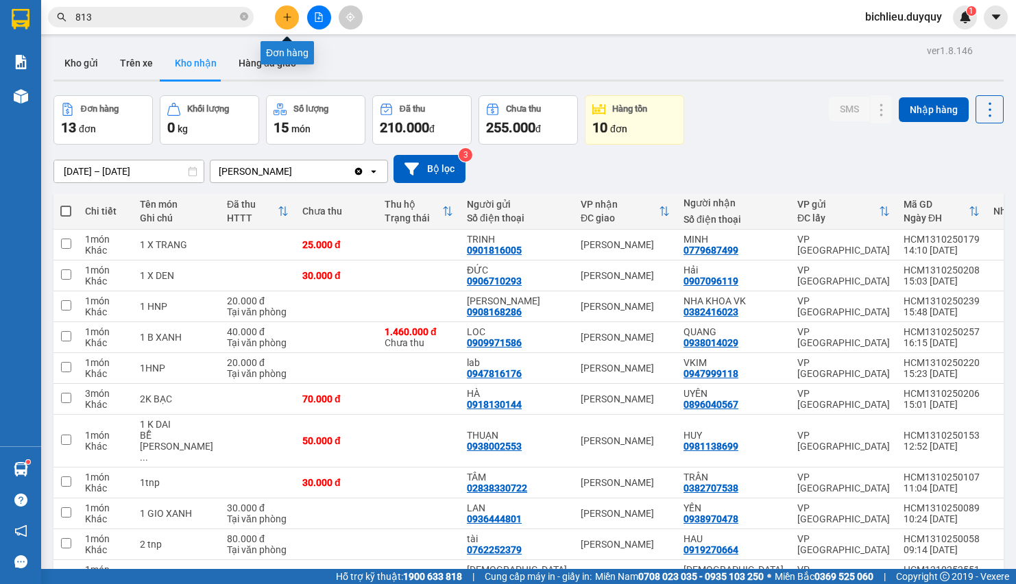
click at [283, 13] on icon "plus" at bounding box center [288, 17] width 10 height 10
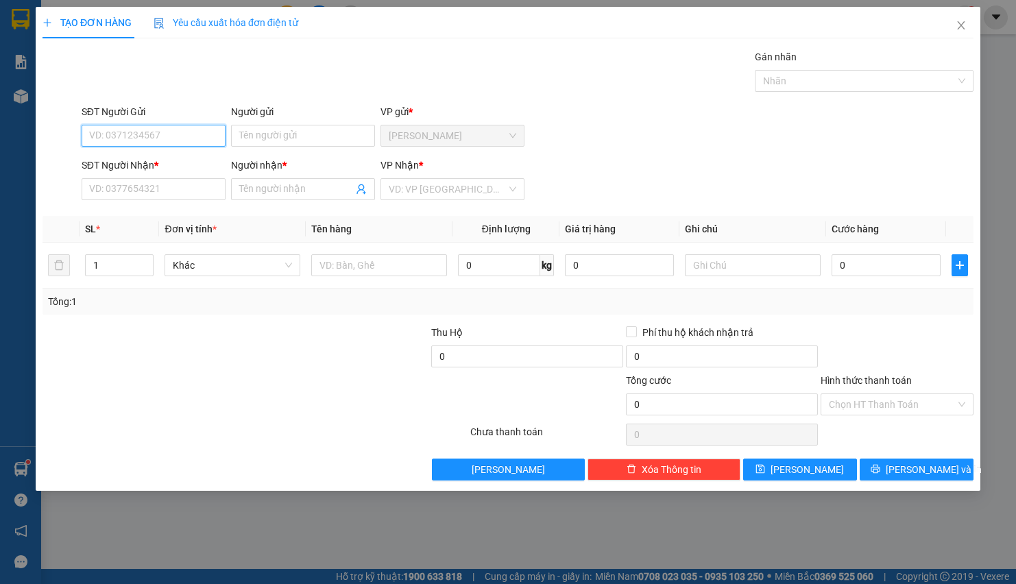
click at [97, 142] on input "SĐT Người Gửi" at bounding box center [154, 136] width 144 height 22
type input "0583449815"
click at [259, 134] on input "Người gửi" at bounding box center [303, 136] width 144 height 22
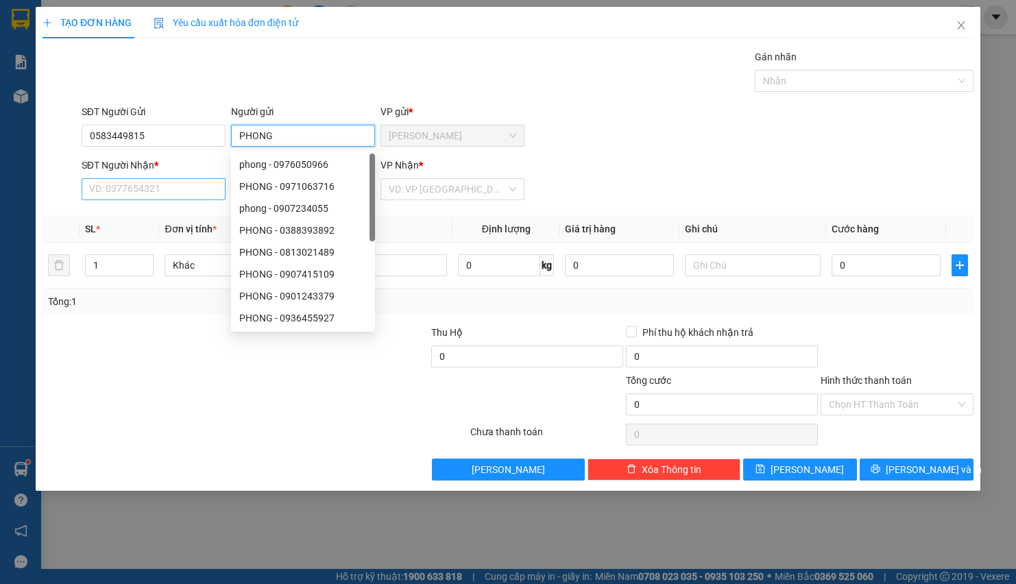
type input "PHONG"
click at [117, 193] on input "SĐT Người Nhận *" at bounding box center [154, 189] width 144 height 22
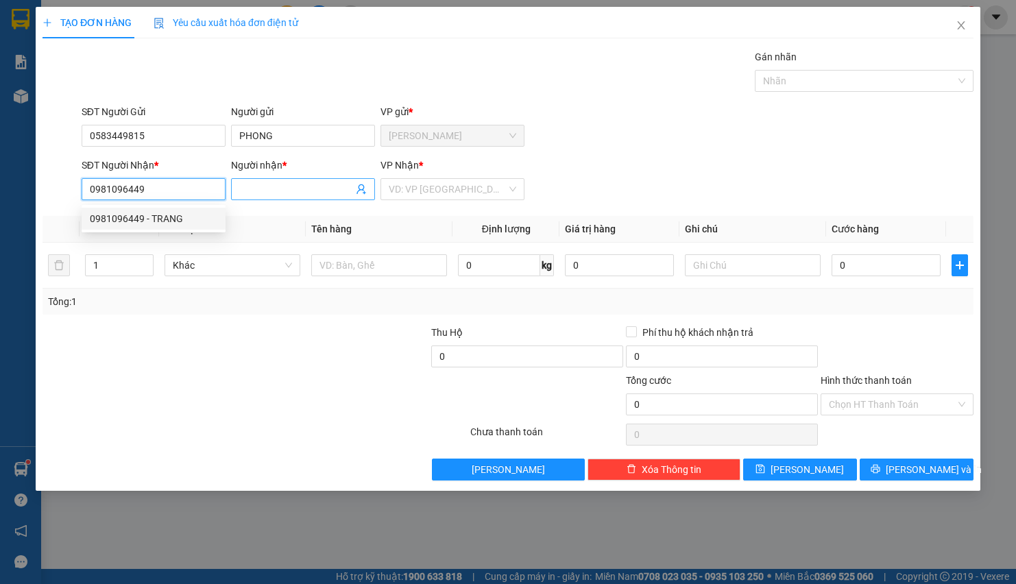
type input "0981096449"
click at [245, 191] on input "Người nhận *" at bounding box center [296, 189] width 114 height 15
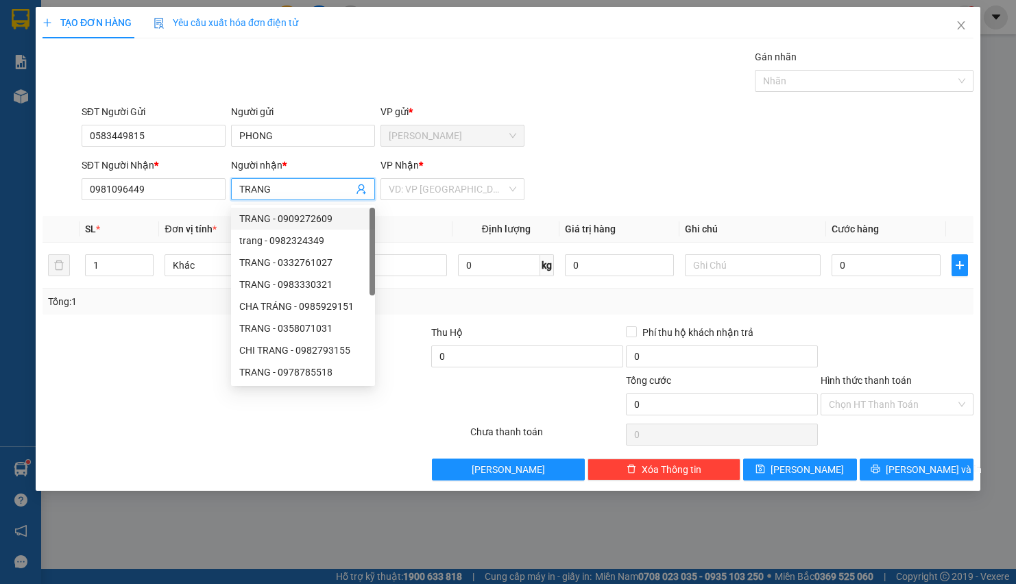
type input "TRANG"
drag, startPoint x: 389, startPoint y: 176, endPoint x: 394, endPoint y: 186, distance: 11.4
click at [394, 184] on div "[PERSON_NAME] * VD: VP [GEOGRAPHIC_DATA]" at bounding box center [453, 182] width 144 height 48
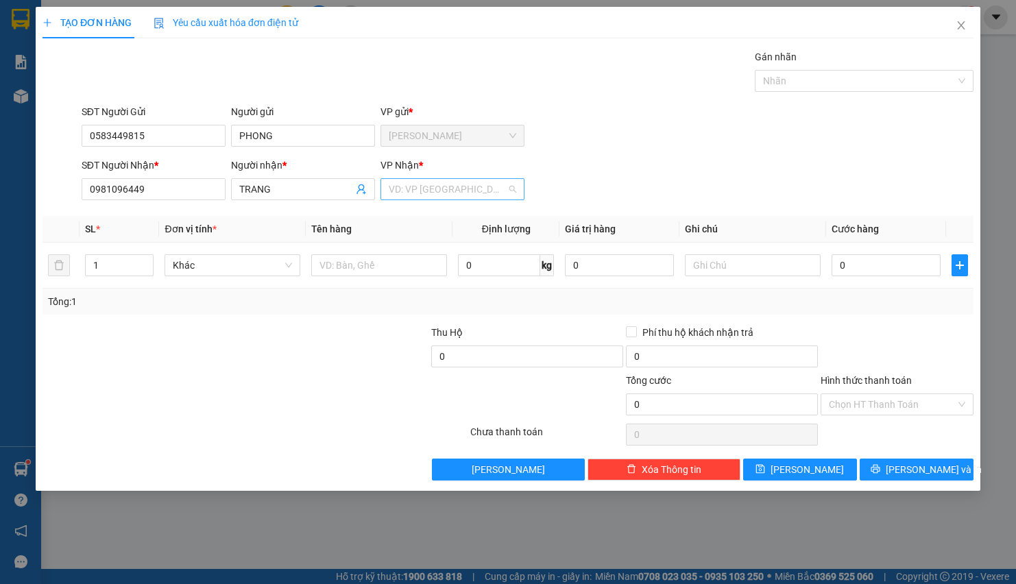
drag, startPoint x: 400, startPoint y: 190, endPoint x: 404, endPoint y: 181, distance: 9.8
click at [404, 183] on input "search" at bounding box center [448, 189] width 118 height 21
click at [430, 185] on input "KHOI" at bounding box center [448, 189] width 118 height 21
type input "K"
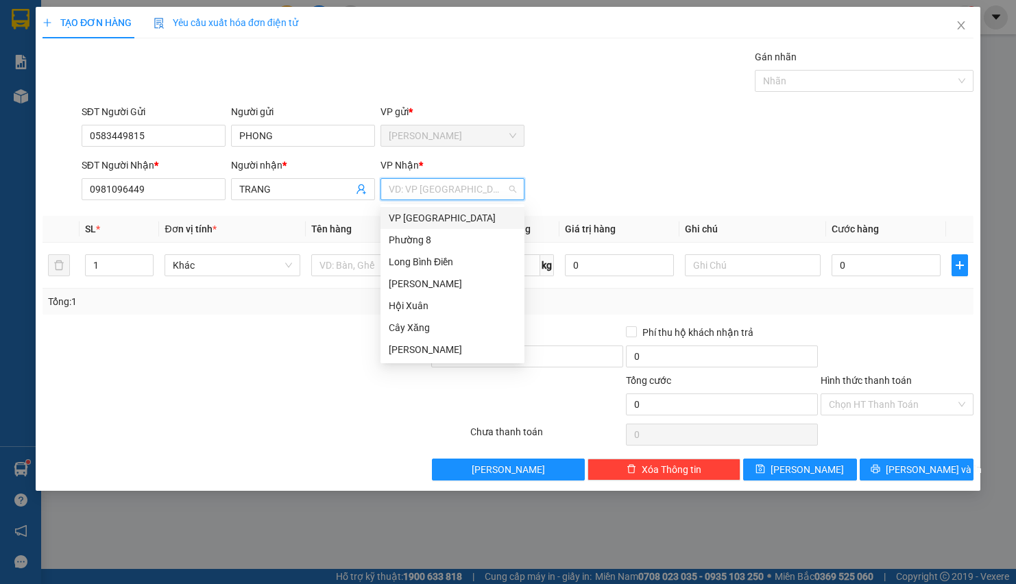
click at [420, 220] on div "VP [GEOGRAPHIC_DATA]" at bounding box center [453, 218] width 128 height 15
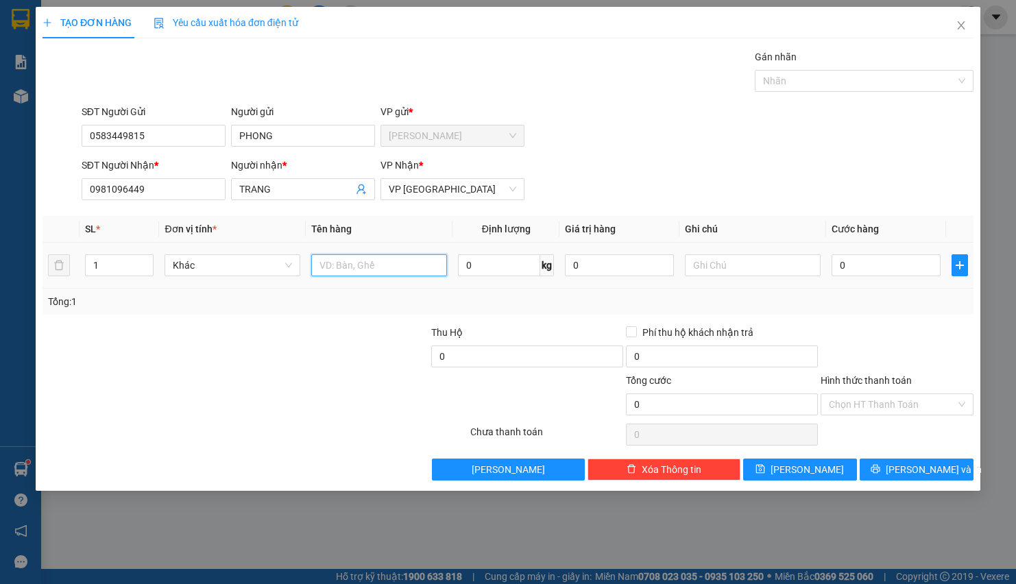
click at [327, 272] on input "text" at bounding box center [379, 265] width 136 height 22
type input "1XOP XAM"
click at [677, 268] on input "0" at bounding box center [886, 265] width 109 height 22
type input "2"
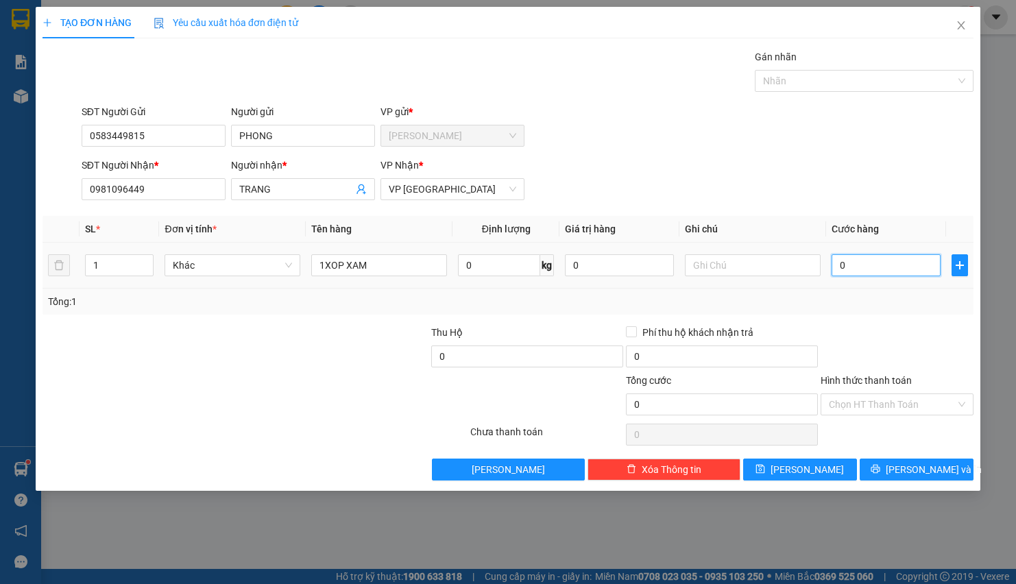
type input "2"
type input "20"
type input "200"
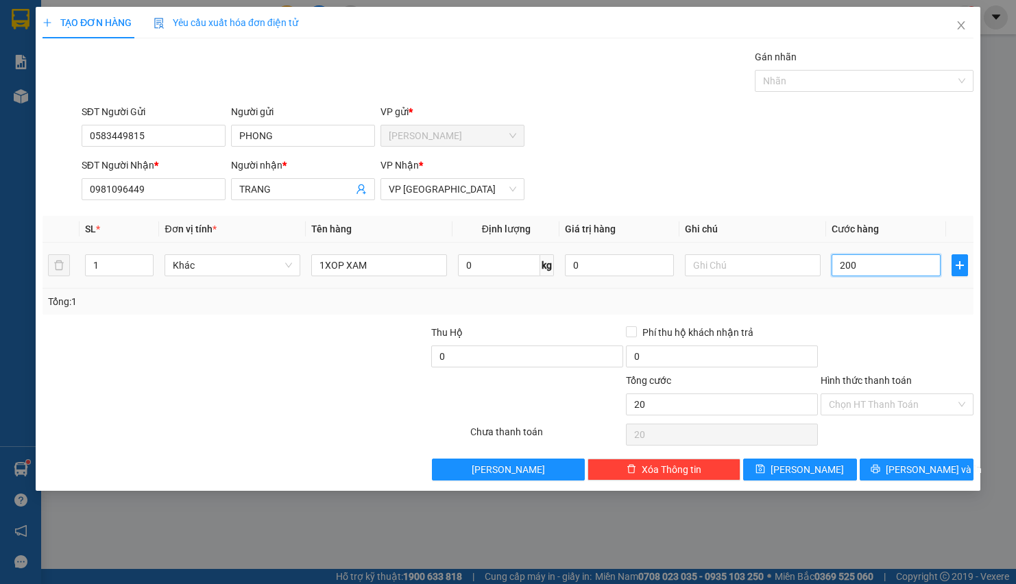
type input "200"
type input "2.000"
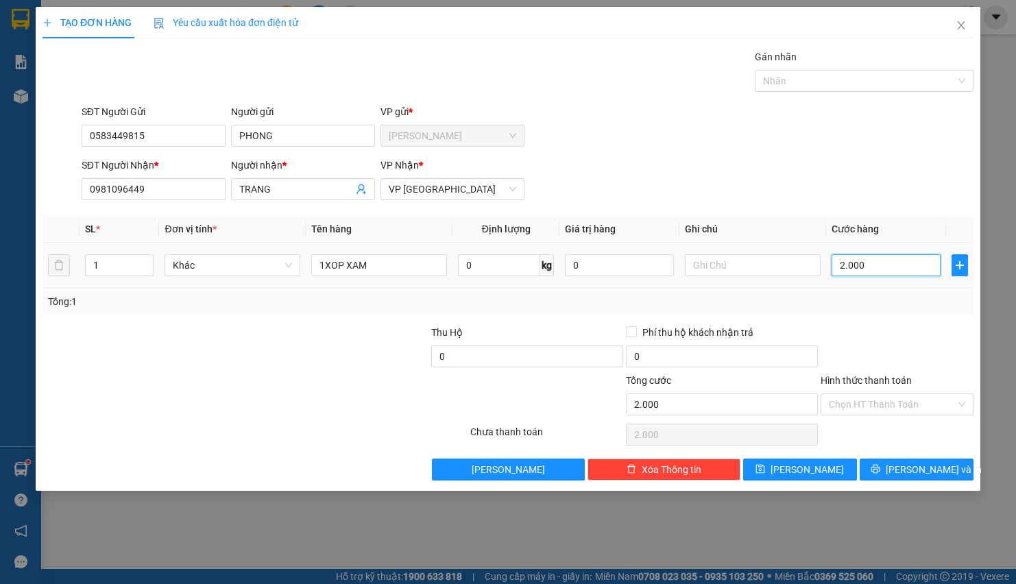
type input "20.000"
click at [677, 389] on div "Hình thức thanh toán" at bounding box center [897, 383] width 153 height 21
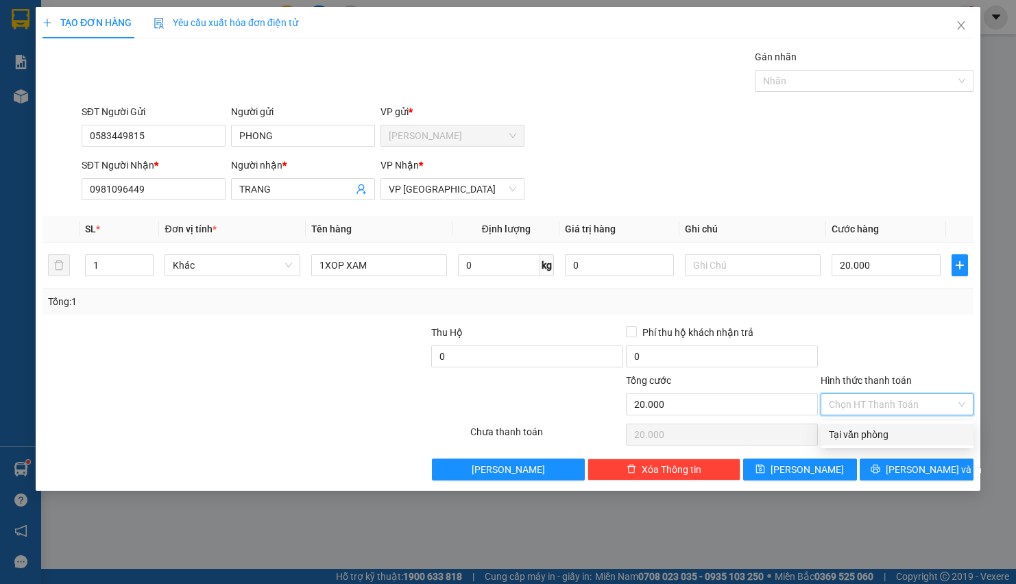
click at [677, 389] on input "Hình thức thanh toán" at bounding box center [892, 404] width 127 height 21
click at [677, 389] on div "Tại văn phòng" at bounding box center [897, 434] width 136 height 15
type input "0"
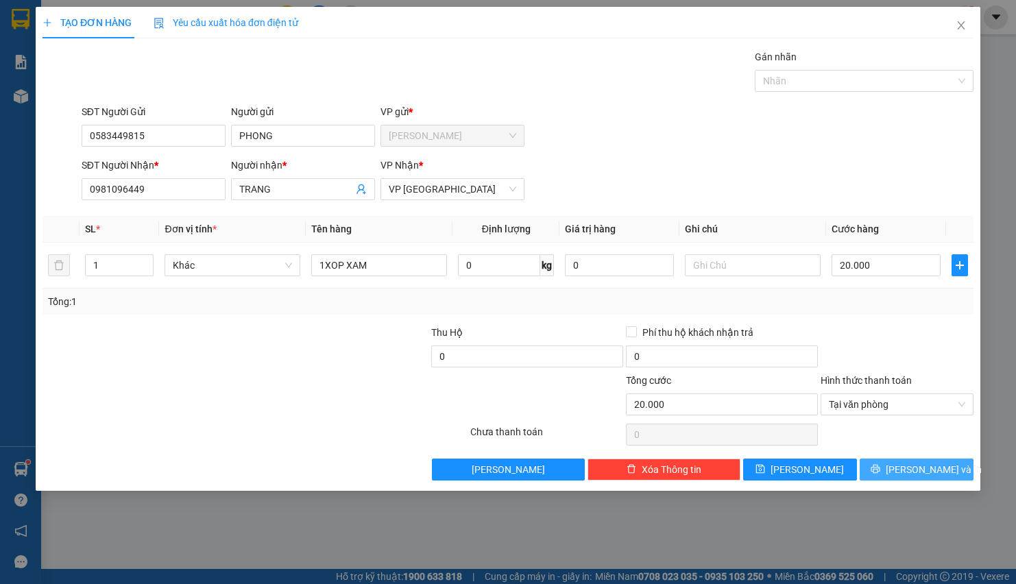
click at [677, 389] on button "[PERSON_NAME] và In" at bounding box center [917, 470] width 114 height 22
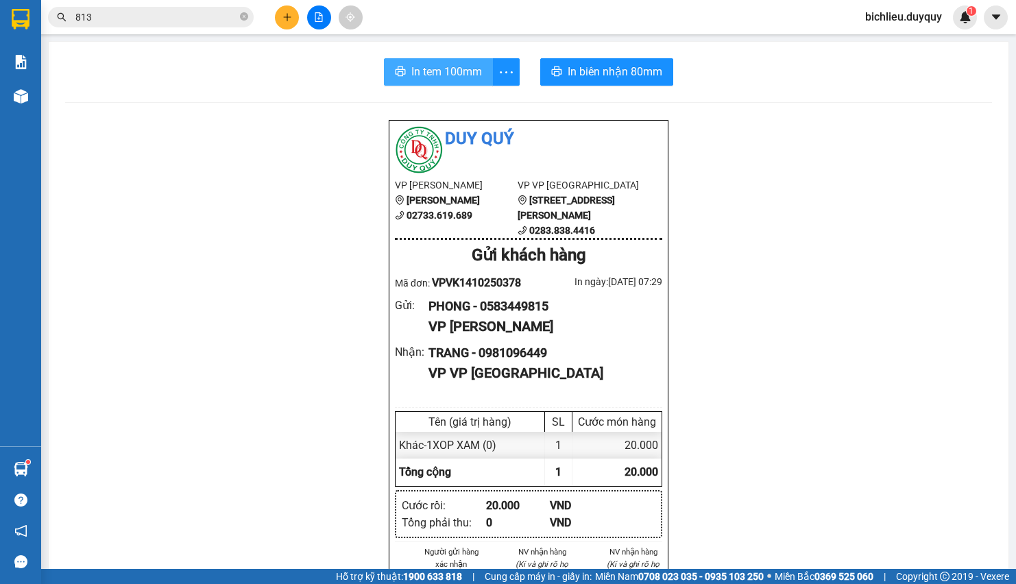
click at [433, 66] on span "In tem 100mm" at bounding box center [446, 71] width 71 height 17
click at [406, 85] on button "In tem 100mm" at bounding box center [438, 71] width 109 height 27
click at [451, 70] on span "In tem 100mm" at bounding box center [446, 71] width 71 height 17
click at [411, 70] on span "In tem 100mm" at bounding box center [446, 71] width 71 height 17
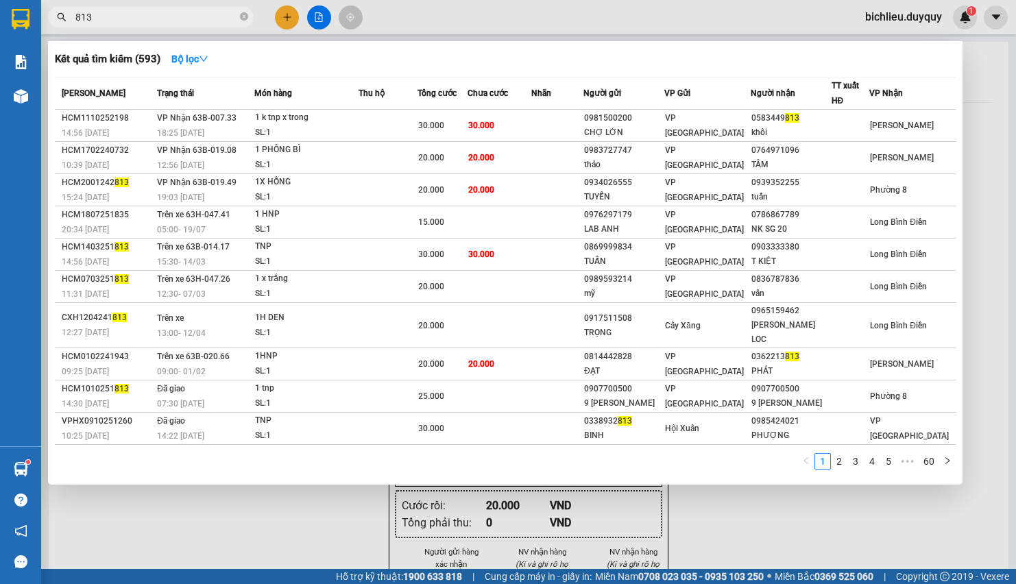
click at [101, 19] on input "813" at bounding box center [156, 17] width 162 height 15
type input "8"
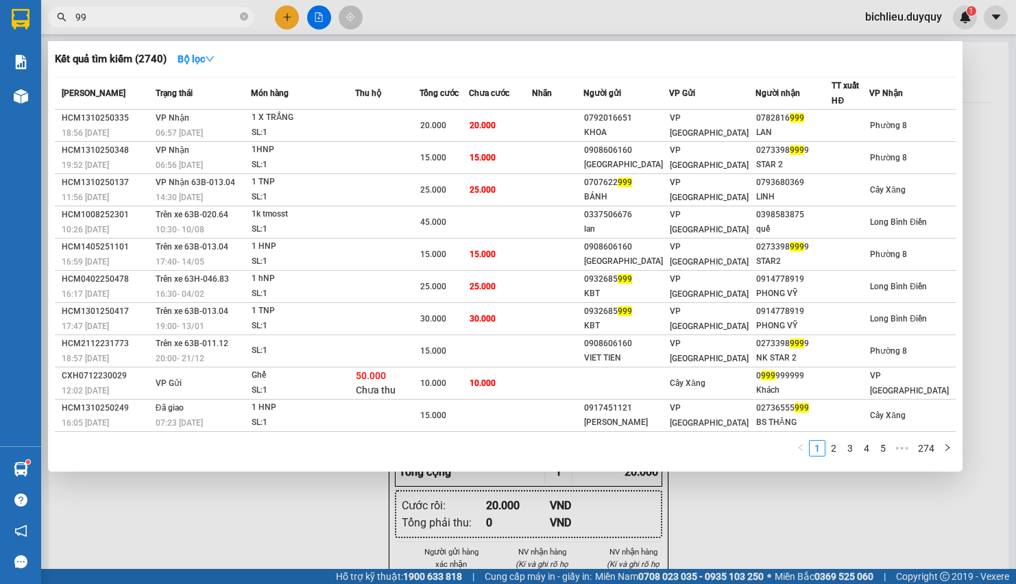
type input "9"
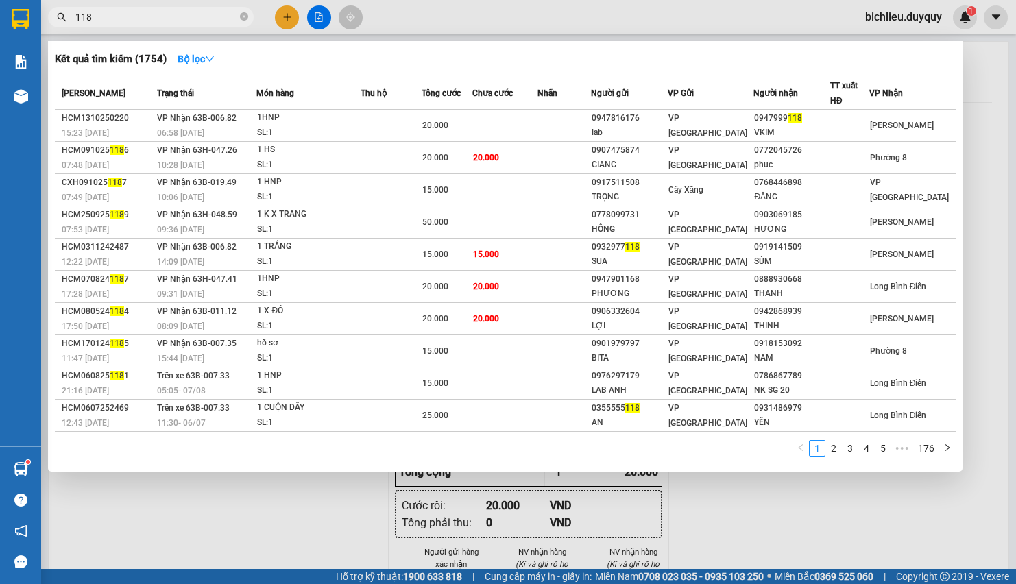
click at [204, 10] on input "118" at bounding box center [156, 17] width 162 height 15
type input "118"
click at [282, 16] on div at bounding box center [508, 292] width 1016 height 584
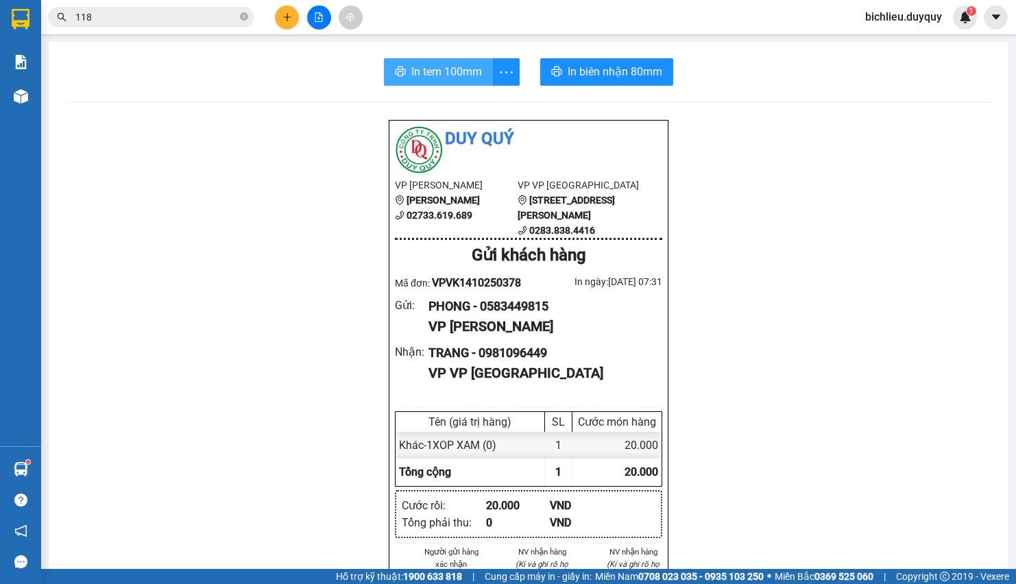
click at [447, 73] on span "In tem 100mm" at bounding box center [446, 71] width 71 height 17
click at [429, 70] on span "In tem 100mm" at bounding box center [446, 71] width 71 height 17
click at [430, 74] on span "In tem 100mm" at bounding box center [446, 71] width 71 height 17
click at [411, 71] on span "In tem 100mm" at bounding box center [446, 71] width 71 height 17
click at [399, 69] on button "In tem 100mm" at bounding box center [438, 71] width 109 height 27
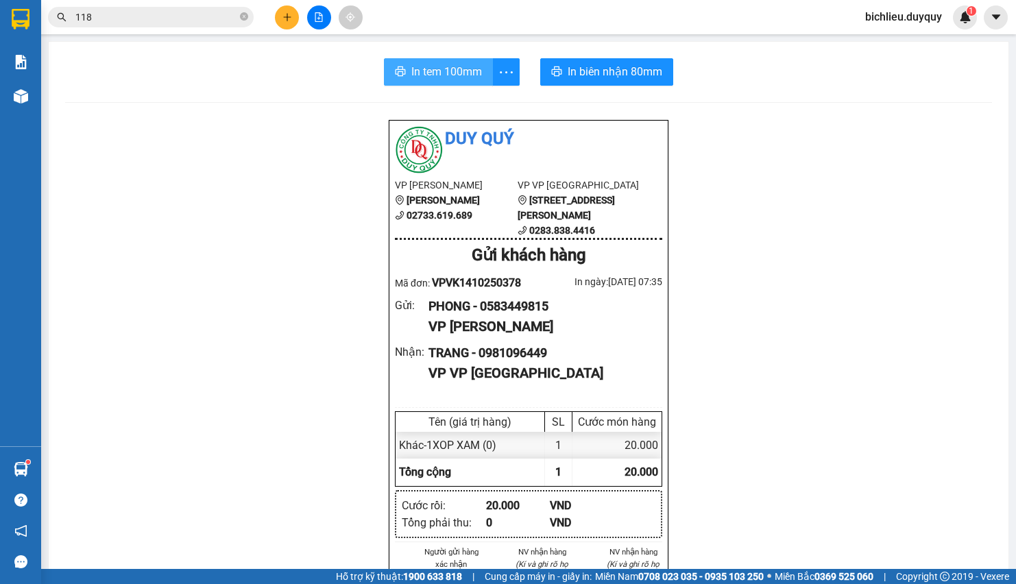
click at [427, 77] on span "In tem 100mm" at bounding box center [446, 71] width 71 height 17
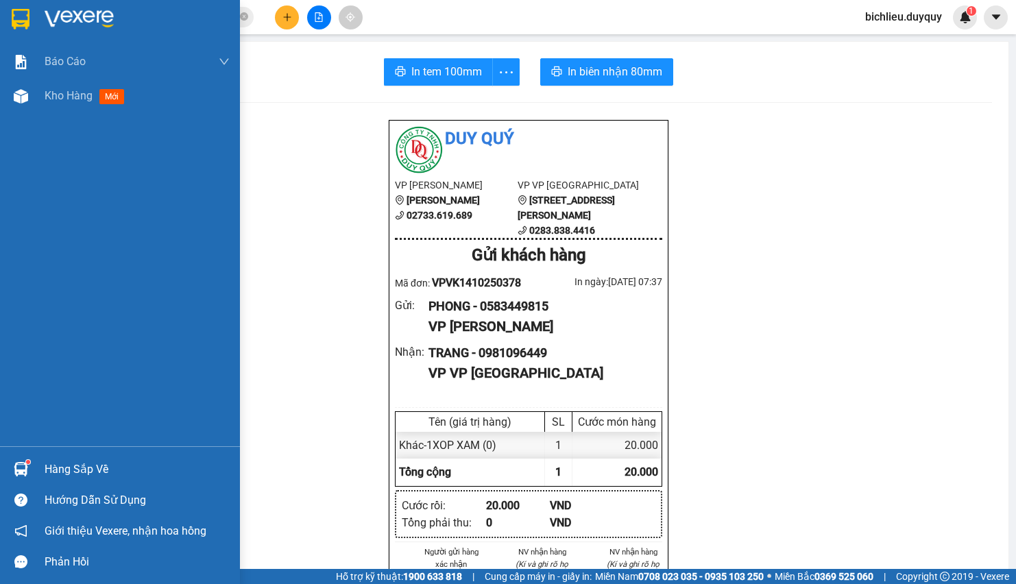
click at [25, 12] on img at bounding box center [21, 19] width 18 height 21
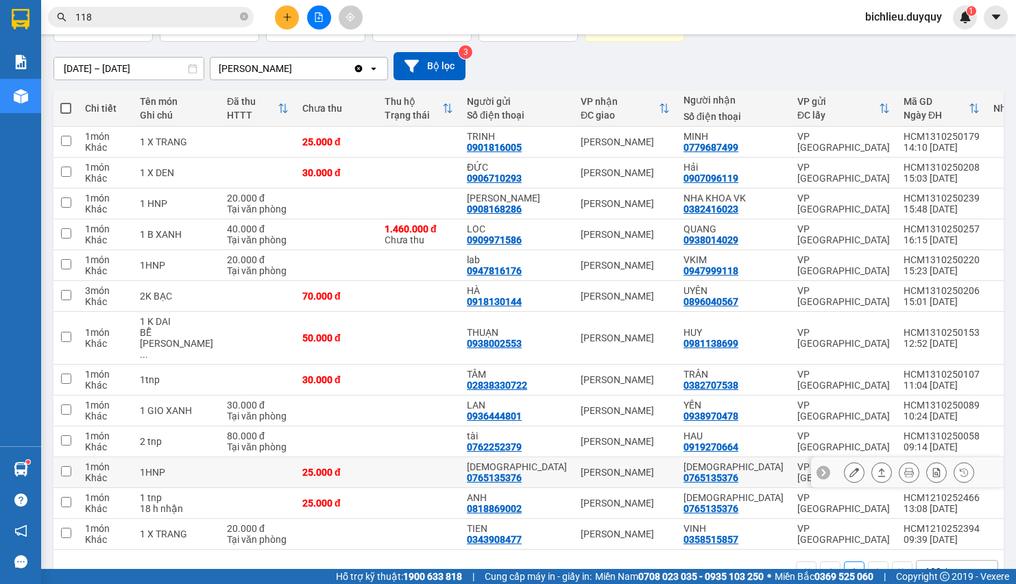
scroll to position [136, 0]
